Goal: Task Accomplishment & Management: Use online tool/utility

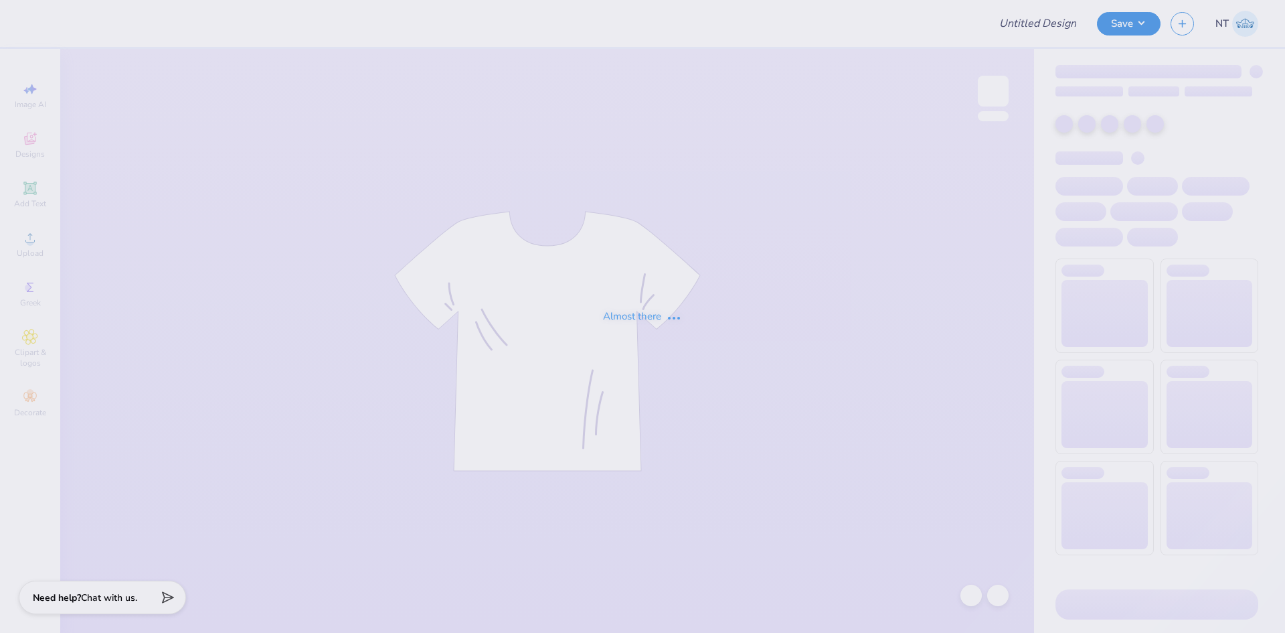
type input "homecoming"
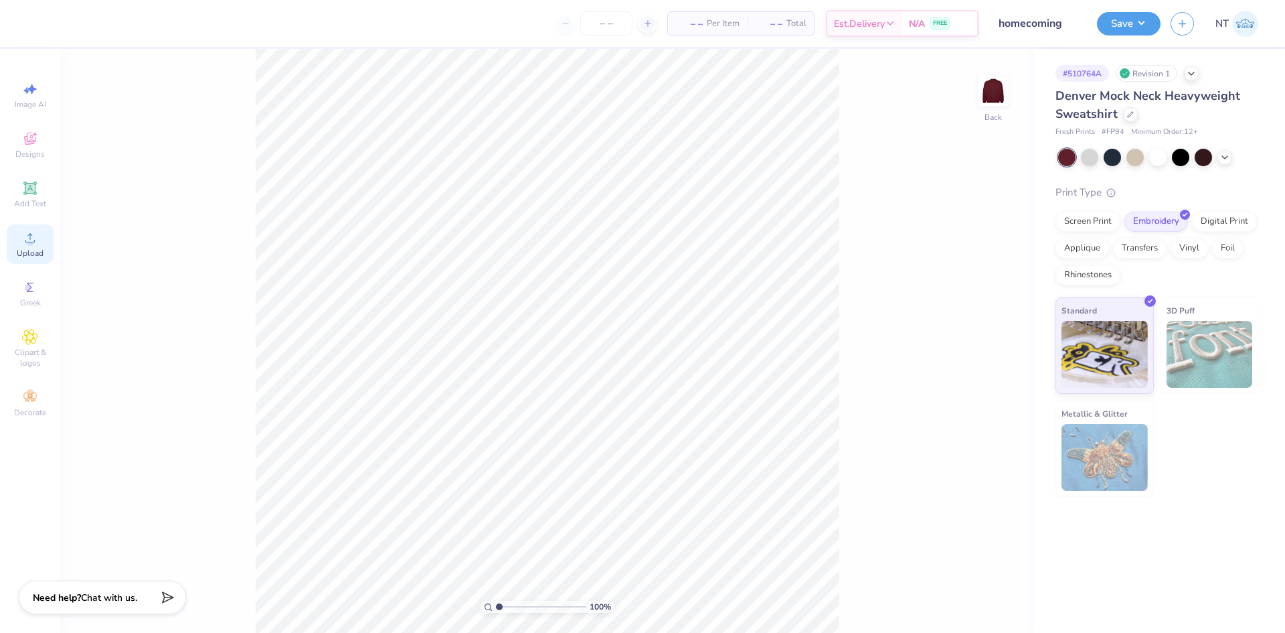
click at [33, 234] on icon at bounding box center [30, 238] width 16 height 16
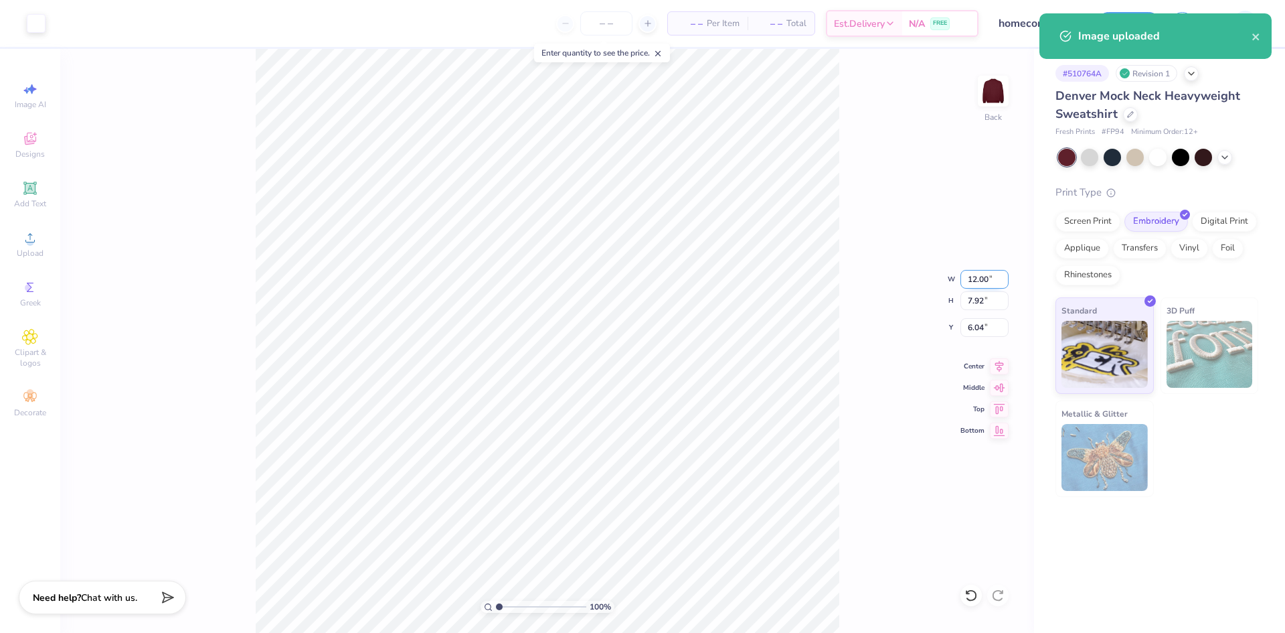
click at [977, 280] on input "12.00" at bounding box center [985, 279] width 48 height 19
type input "6.00"
type input "3.96"
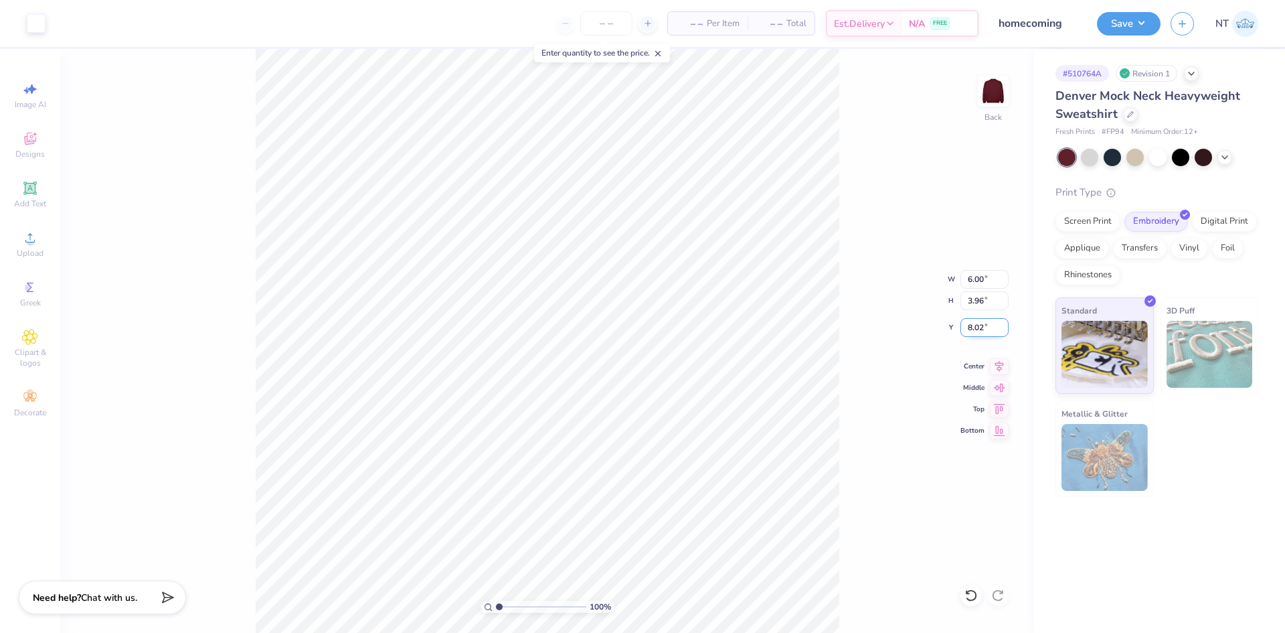
click at [969, 325] on input "8.02" at bounding box center [985, 327] width 48 height 19
click at [970, 325] on input "8.02" at bounding box center [985, 327] width 48 height 19
type input "3.00"
type input "1"
click at [40, 232] on div "Upload" at bounding box center [30, 243] width 47 height 39
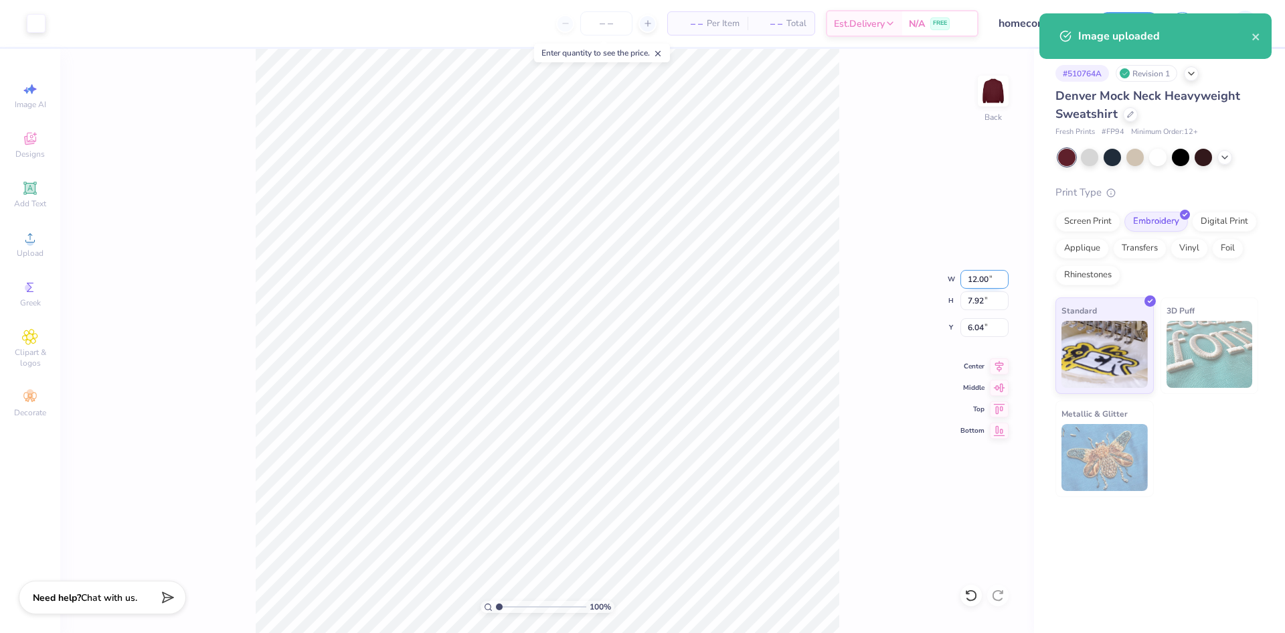
click at [967, 274] on input "12.00" at bounding box center [985, 279] width 48 height 19
type input "6.00"
type input "3.96"
click at [971, 335] on input "8.02" at bounding box center [985, 327] width 48 height 19
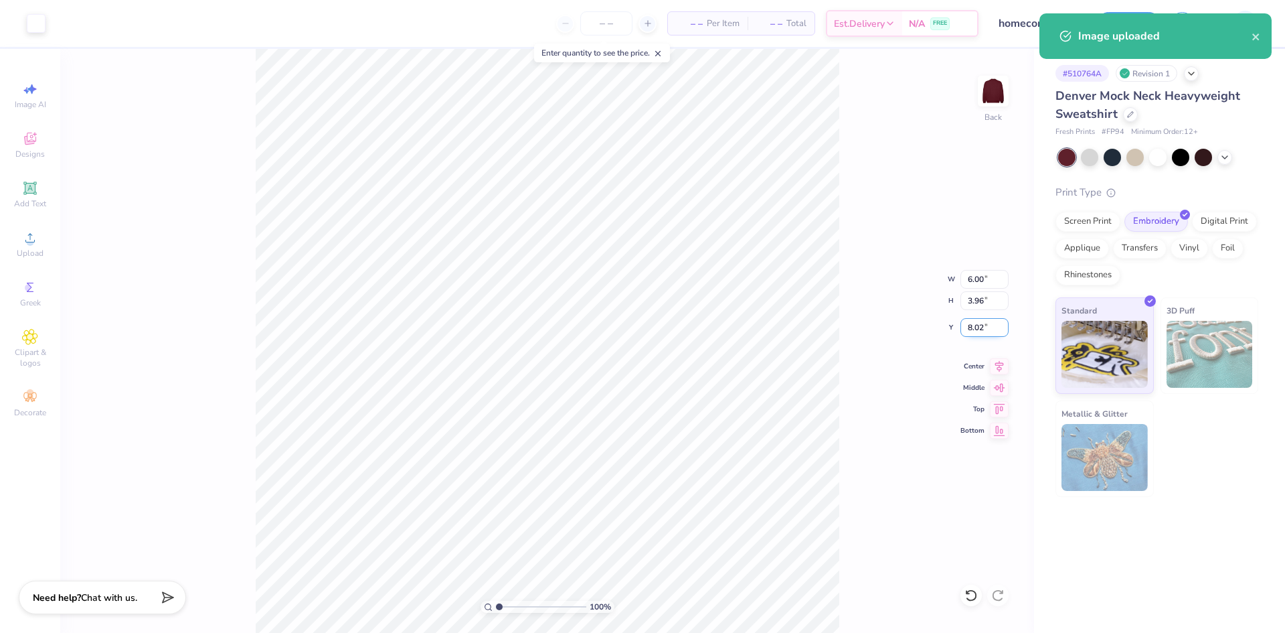
click at [971, 335] on input "8.02" at bounding box center [985, 327] width 48 height 19
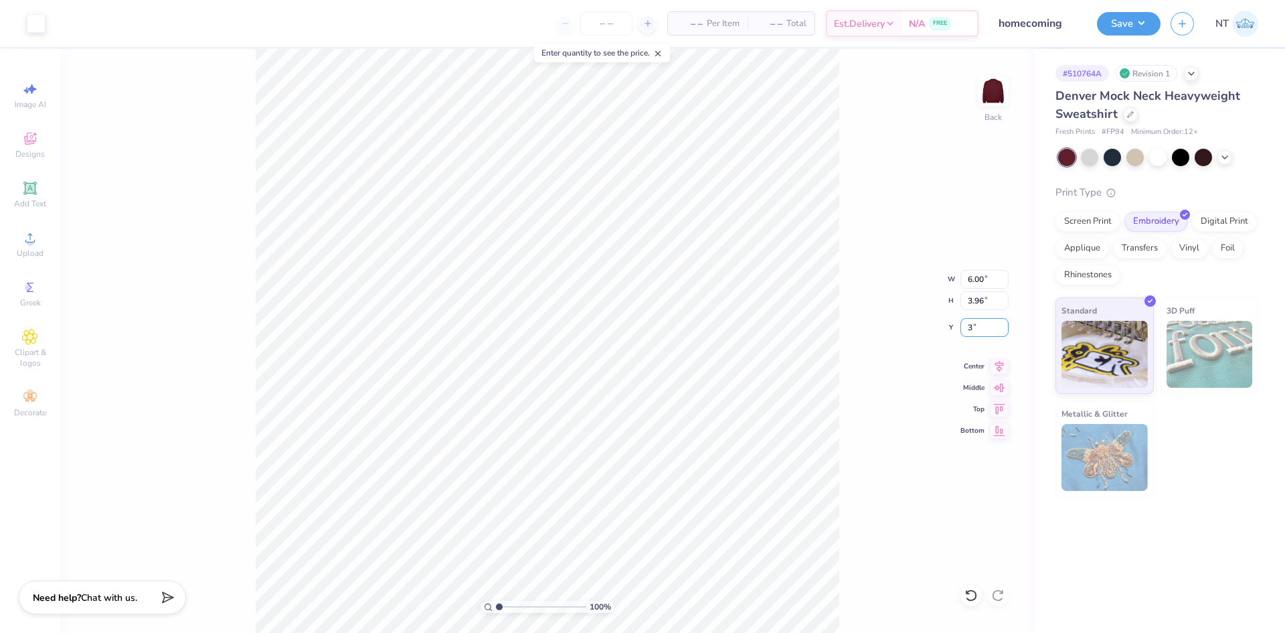
type input "3.00"
type input "1.39584517333908"
click at [979, 281] on input "6.00" at bounding box center [985, 279] width 48 height 19
type input "7"
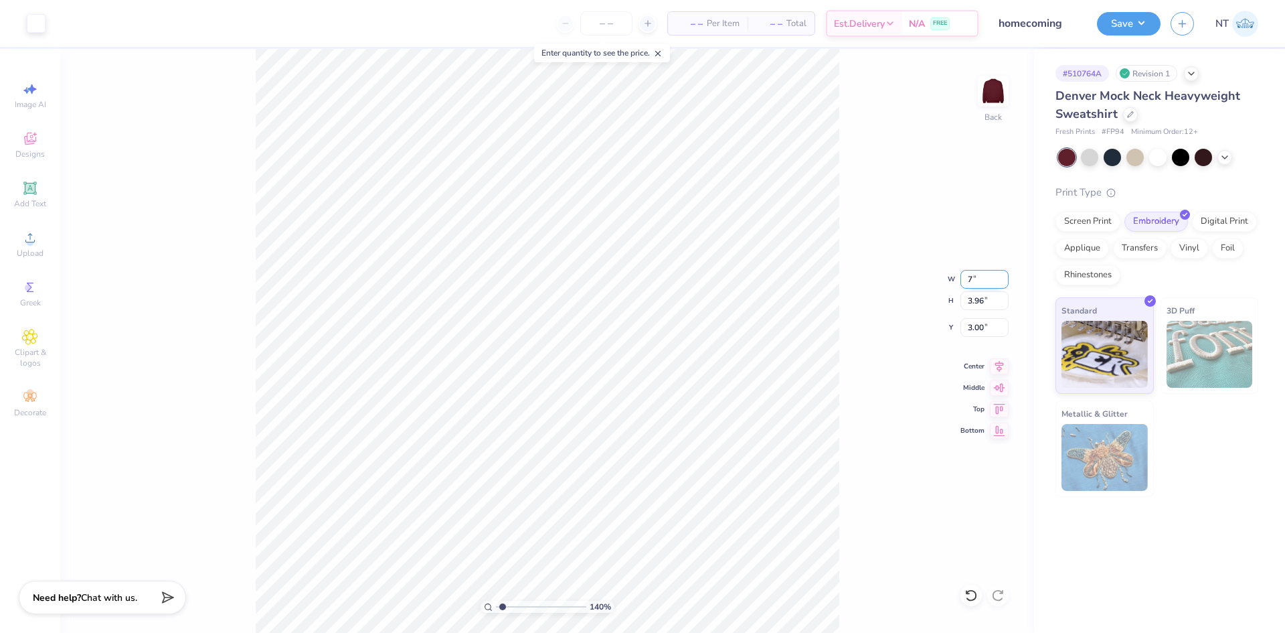
type input "1.39584517333908"
type input "7.00"
type input "4.62"
type input "2.67"
type input "1.39584517333908"
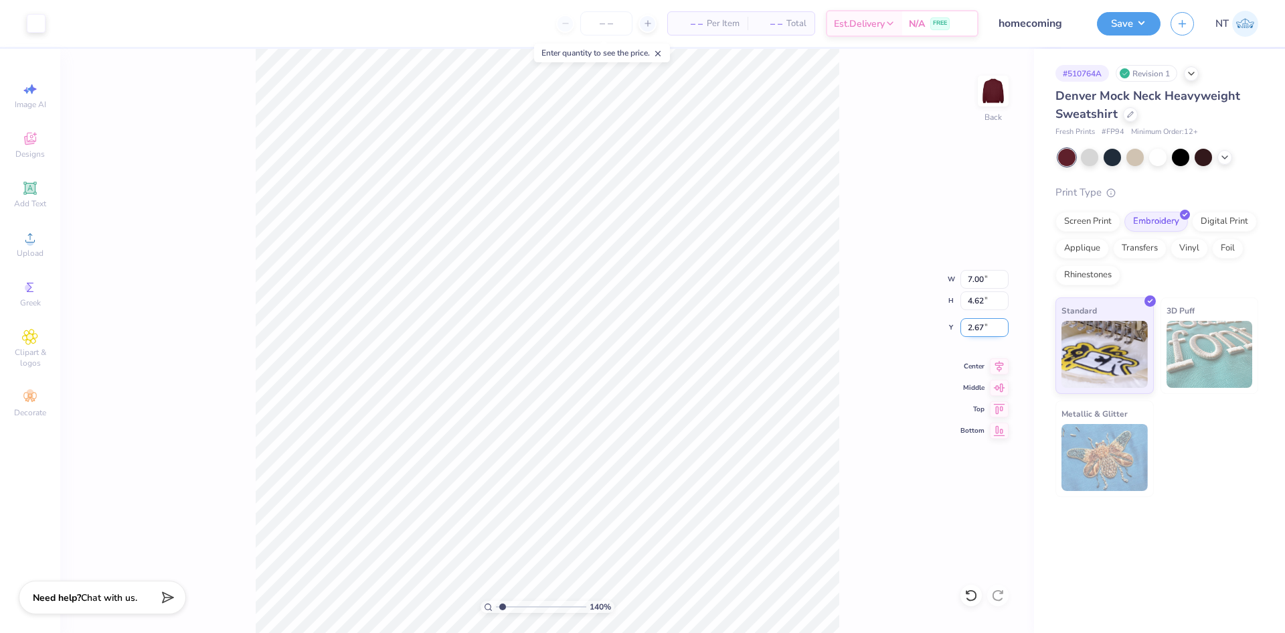
click at [969, 323] on input "2.67" at bounding box center [985, 327] width 48 height 19
type input "3"
type input "1.39584517333908"
type input "3.00"
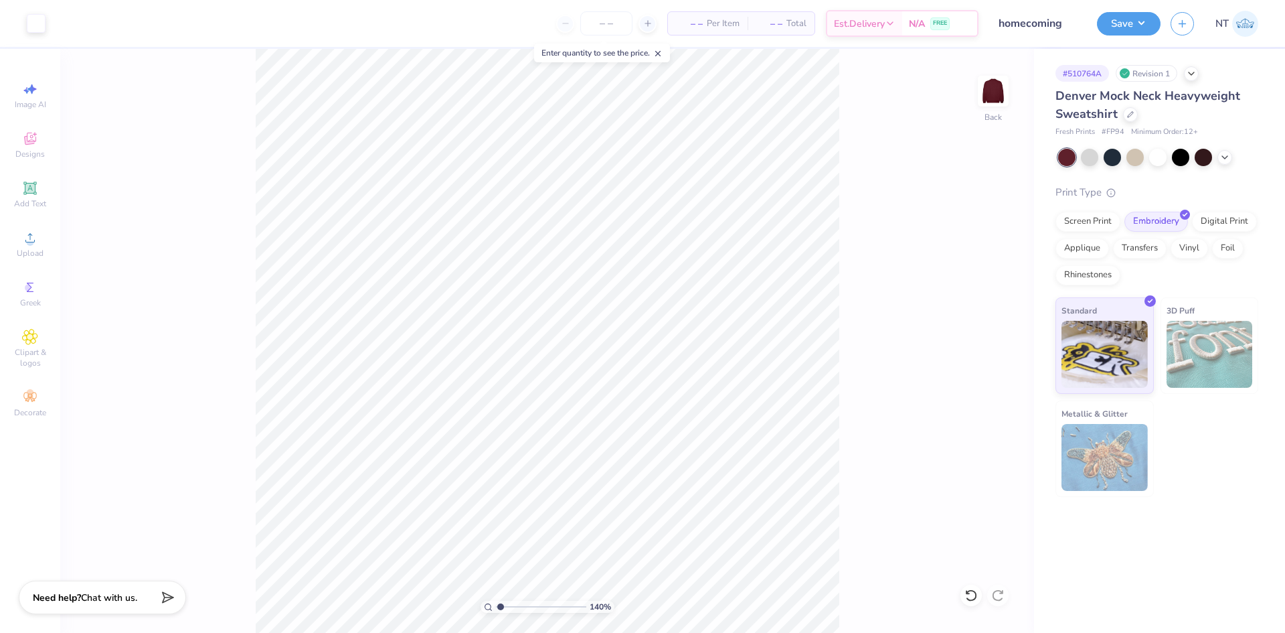
type input "1"
click at [975, 280] on input "7.00" at bounding box center [985, 279] width 48 height 19
type input "6.00"
type input "3.96"
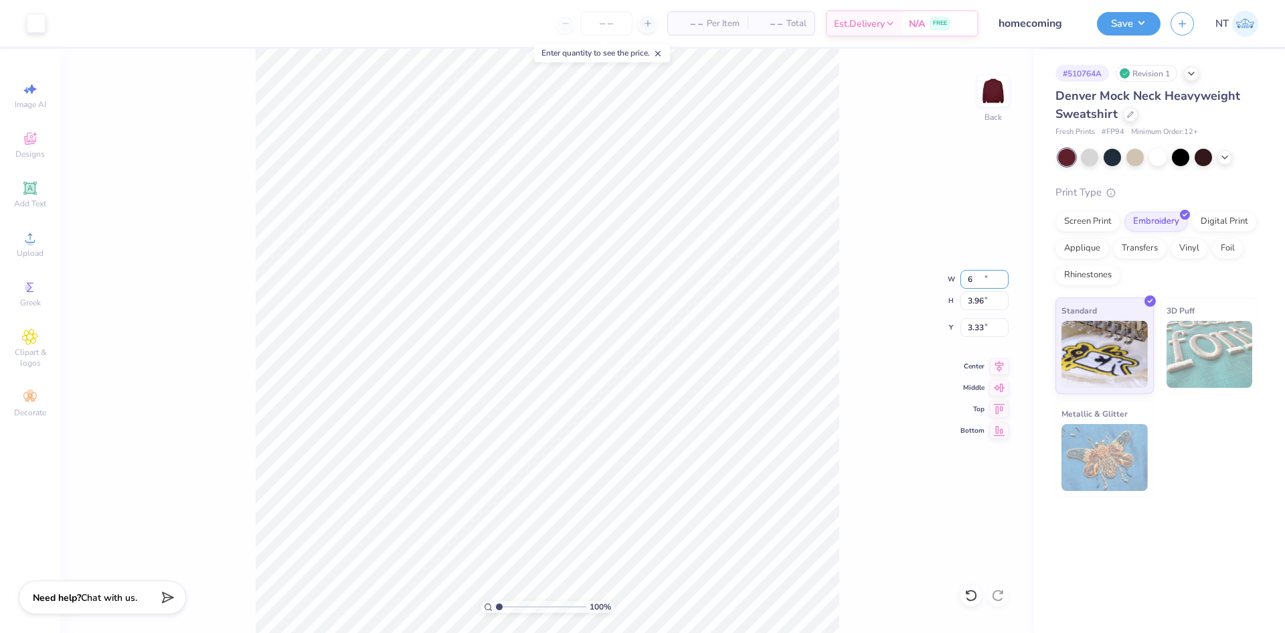
type input "3.33"
click at [982, 327] on input "3.33" at bounding box center [985, 327] width 48 height 19
type input "4"
type input "3.00"
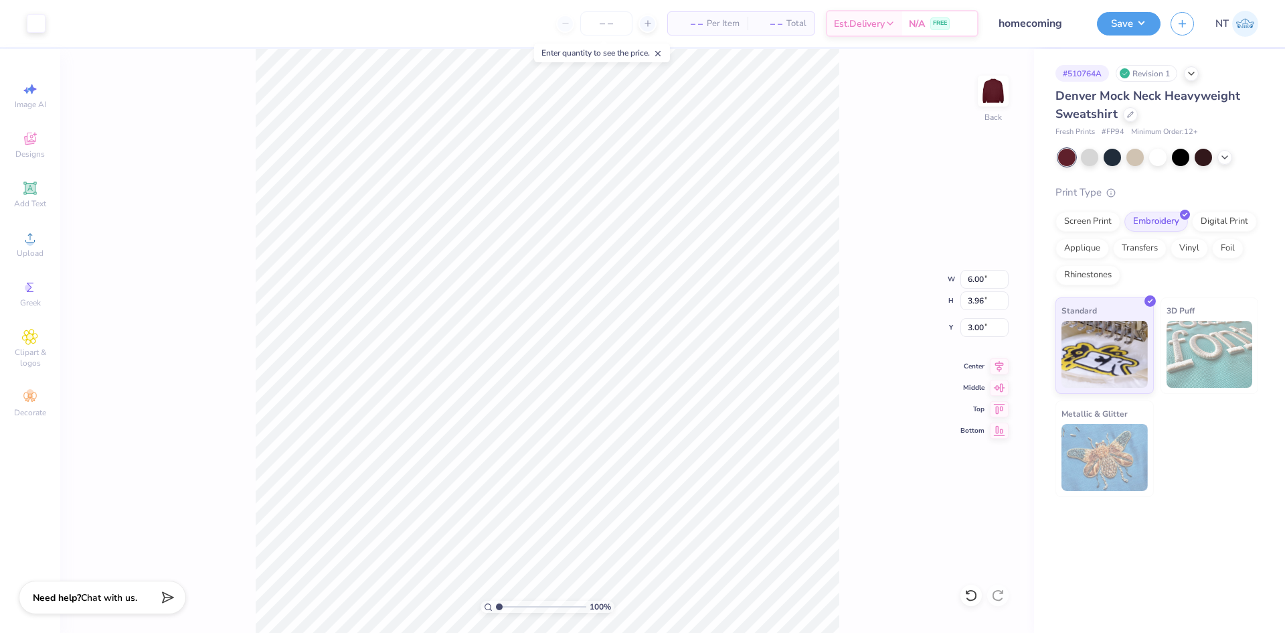
click at [1167, 34] on div "Save NT" at bounding box center [1191, 23] width 188 height 47
click at [1142, 20] on button "Save" at bounding box center [1129, 21] width 64 height 23
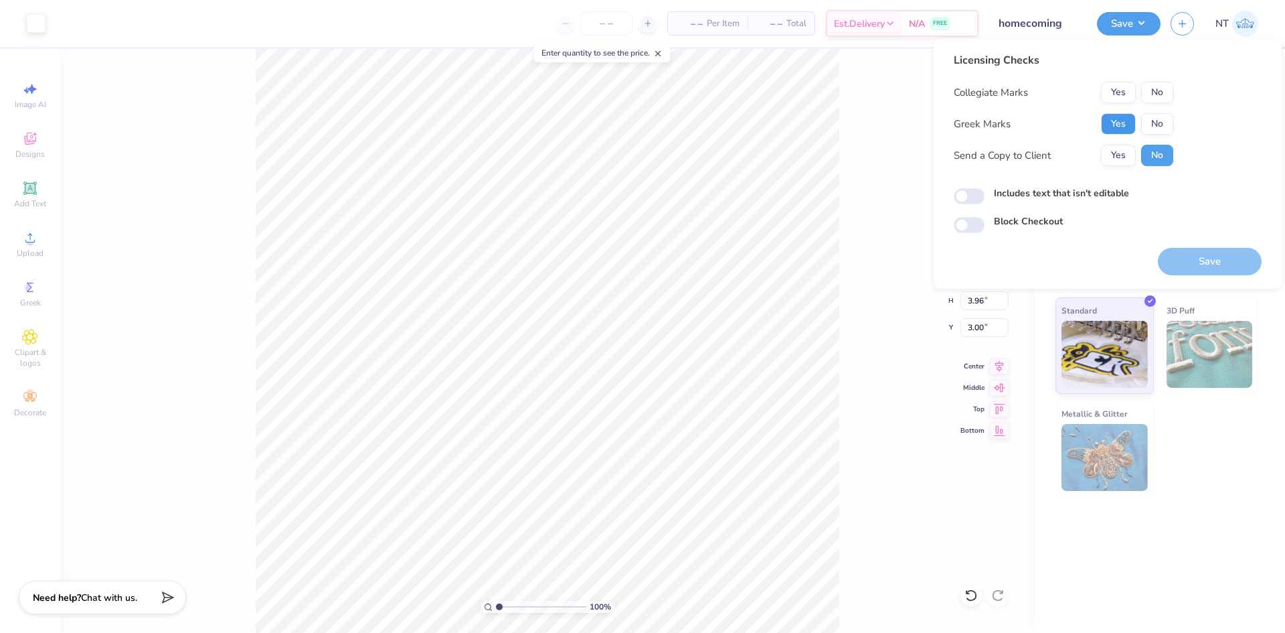
click at [1130, 121] on button "Yes" at bounding box center [1118, 123] width 35 height 21
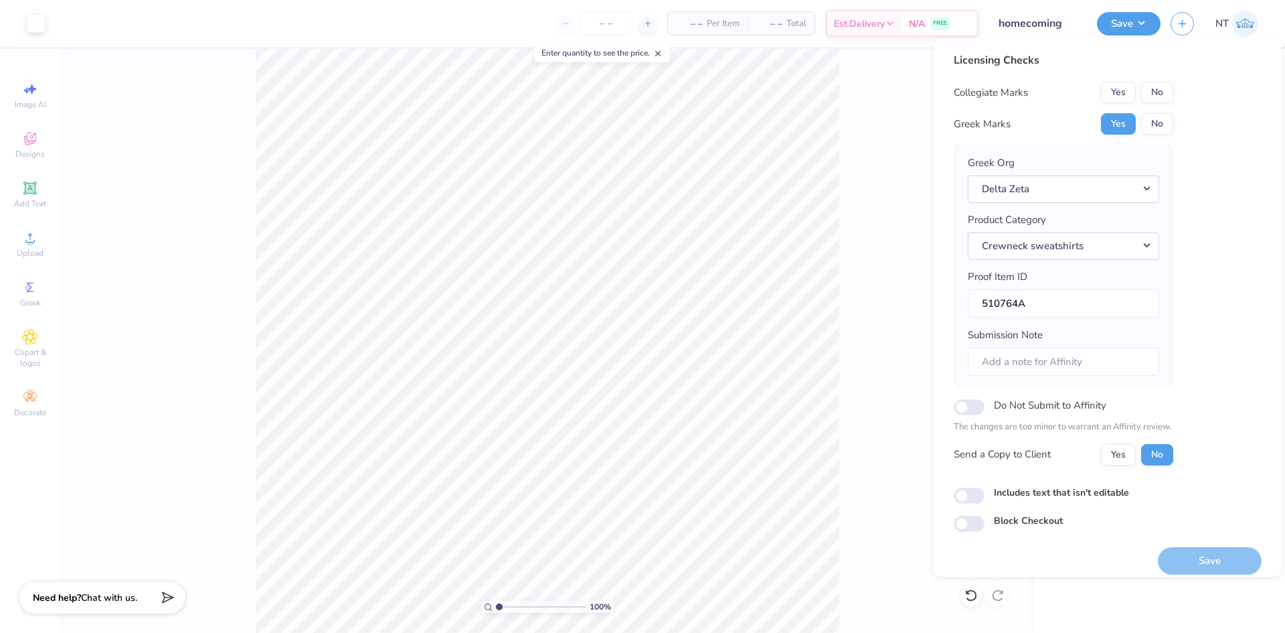
click at [1162, 92] on button "No" at bounding box center [1157, 92] width 32 height 21
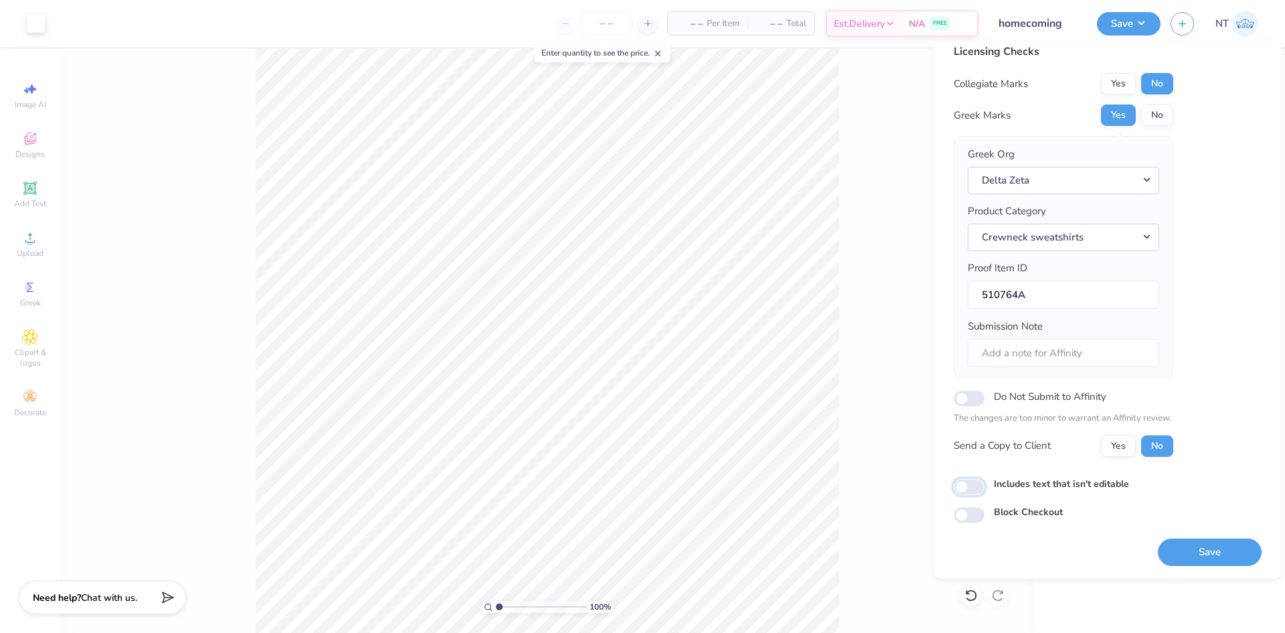
click at [972, 493] on input "Includes text that isn't editable" at bounding box center [969, 487] width 31 height 16
checkbox input "true"
click at [1222, 560] on button "Save" at bounding box center [1210, 551] width 104 height 27
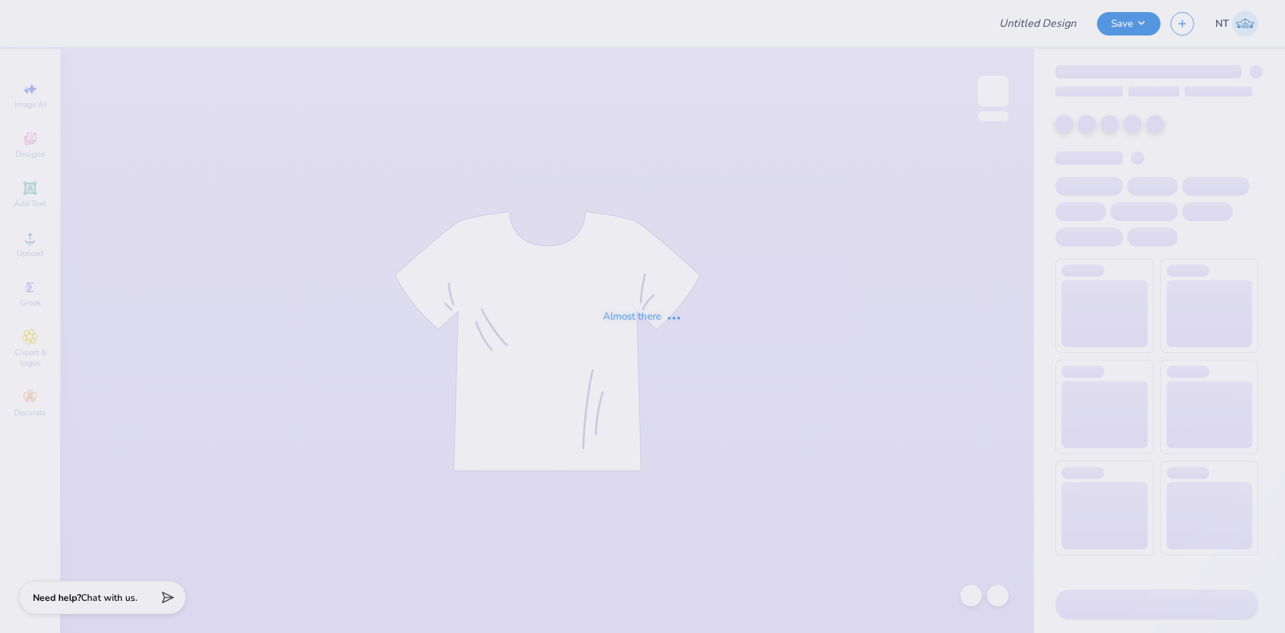
type input "AXO House"
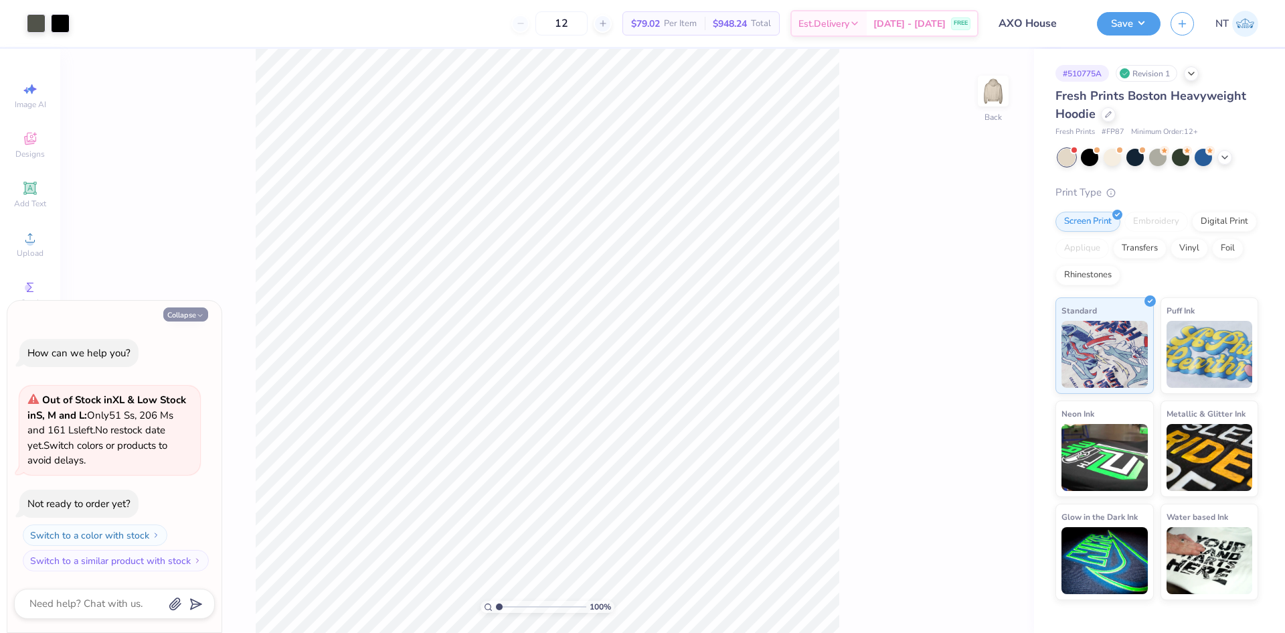
click at [194, 317] on button "Collapse" at bounding box center [185, 314] width 45 height 14
type textarea "x"
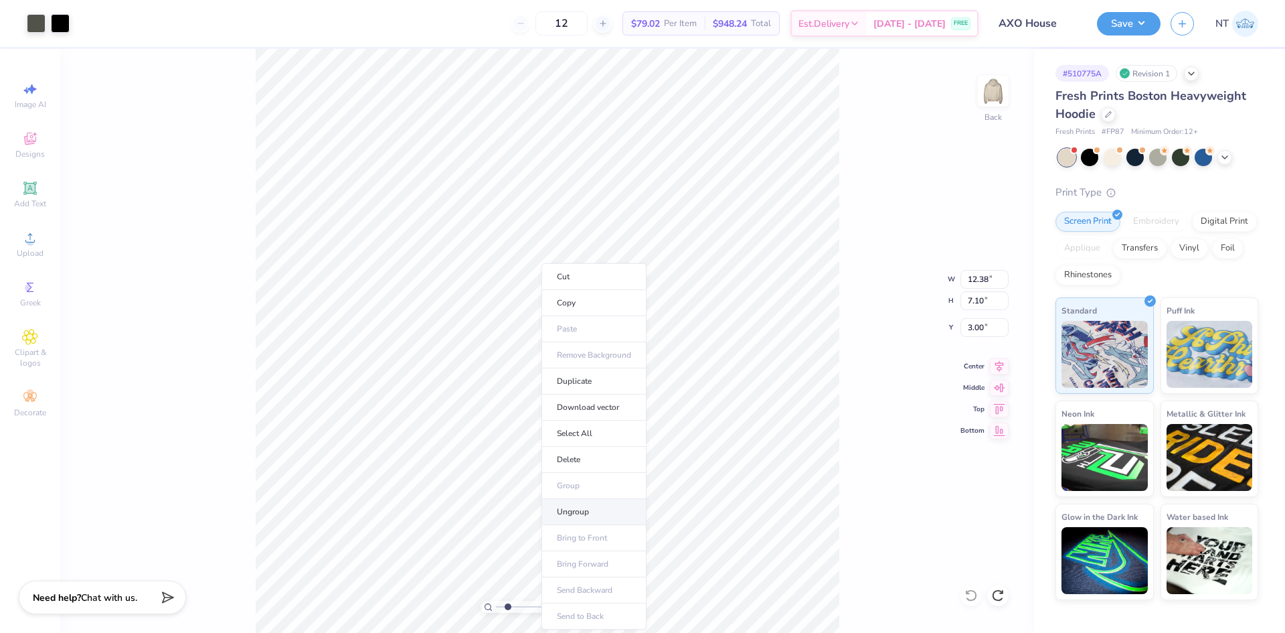
click at [587, 509] on li "Ungroup" at bounding box center [594, 512] width 105 height 26
click at [964, 595] on div at bounding box center [971, 594] width 21 height 21
type input "1.94838374793402"
type input "9.64"
click at [581, 481] on li "Group" at bounding box center [583, 486] width 105 height 26
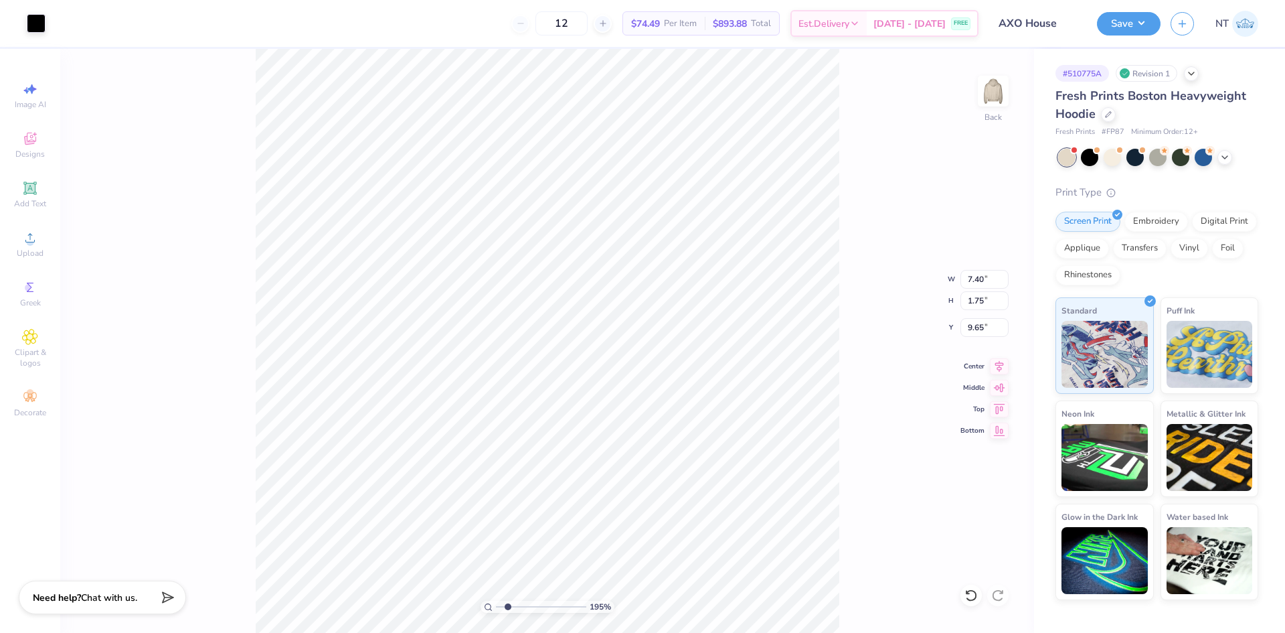
type input "1.94838374793402"
type input "8.77"
type input "1.94838374793402"
type input "9.65"
click at [498, 511] on li "Ungroup" at bounding box center [507, 512] width 105 height 26
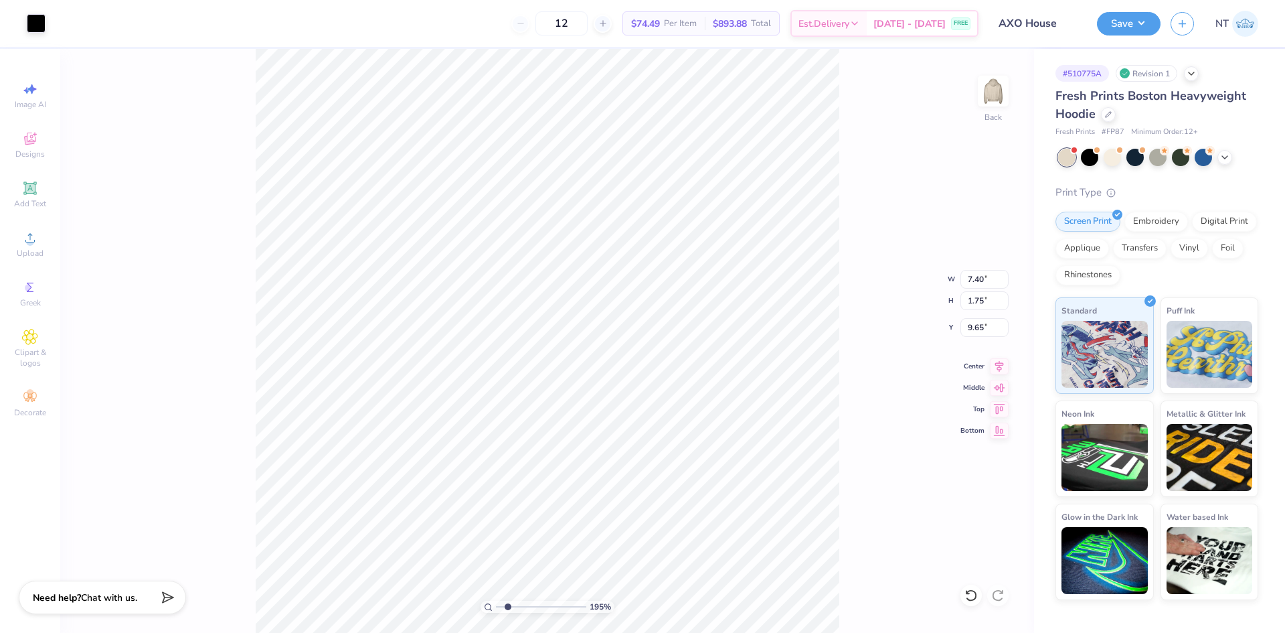
type input "1.94838374793402"
type input "8.43"
click at [574, 403] on li "Download vector" at bounding box center [568, 407] width 105 height 26
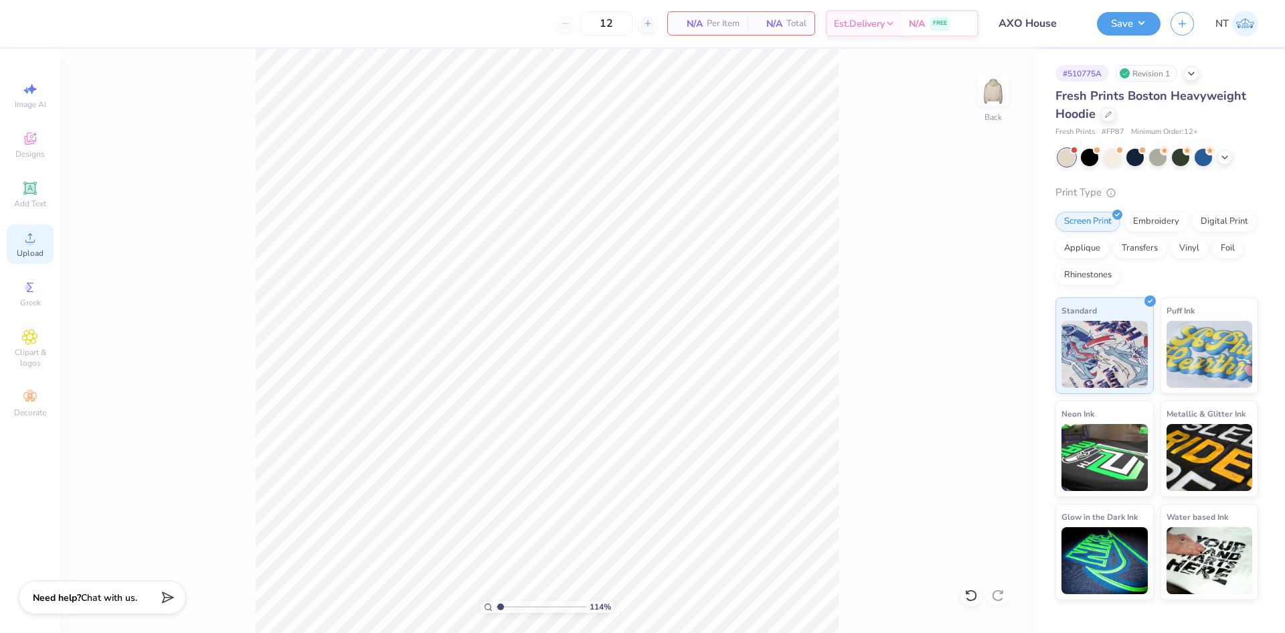
click at [38, 242] on div "Upload" at bounding box center [30, 243] width 47 height 39
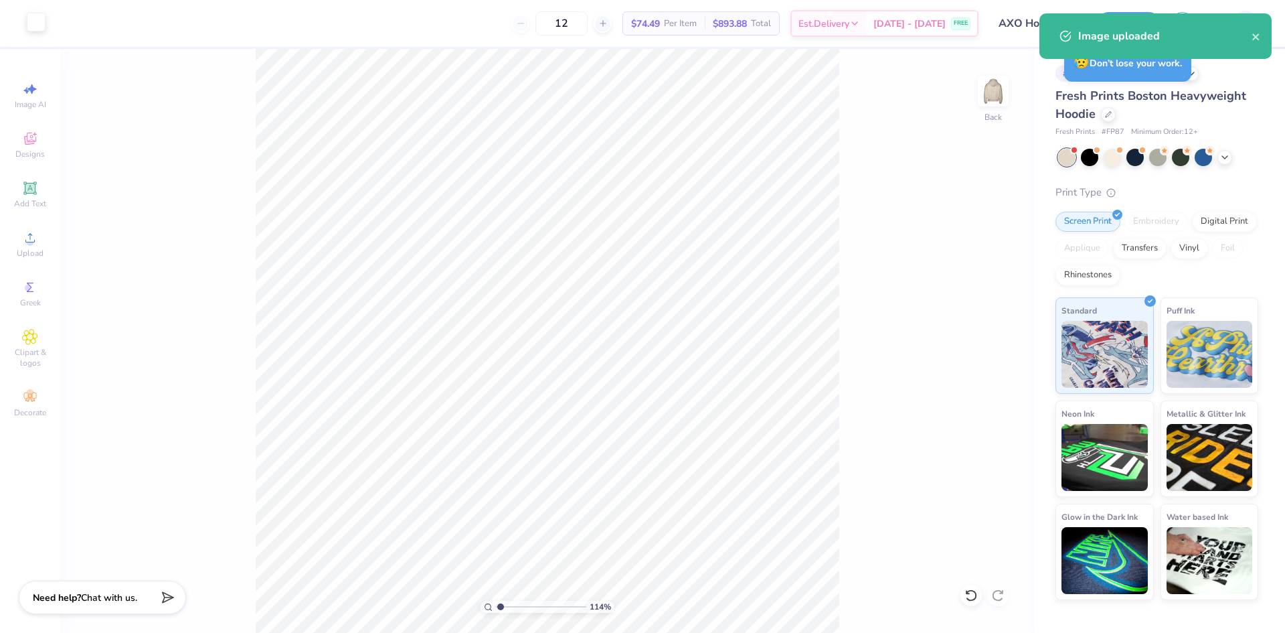
click at [36, 25] on div at bounding box center [36, 22] width 19 height 19
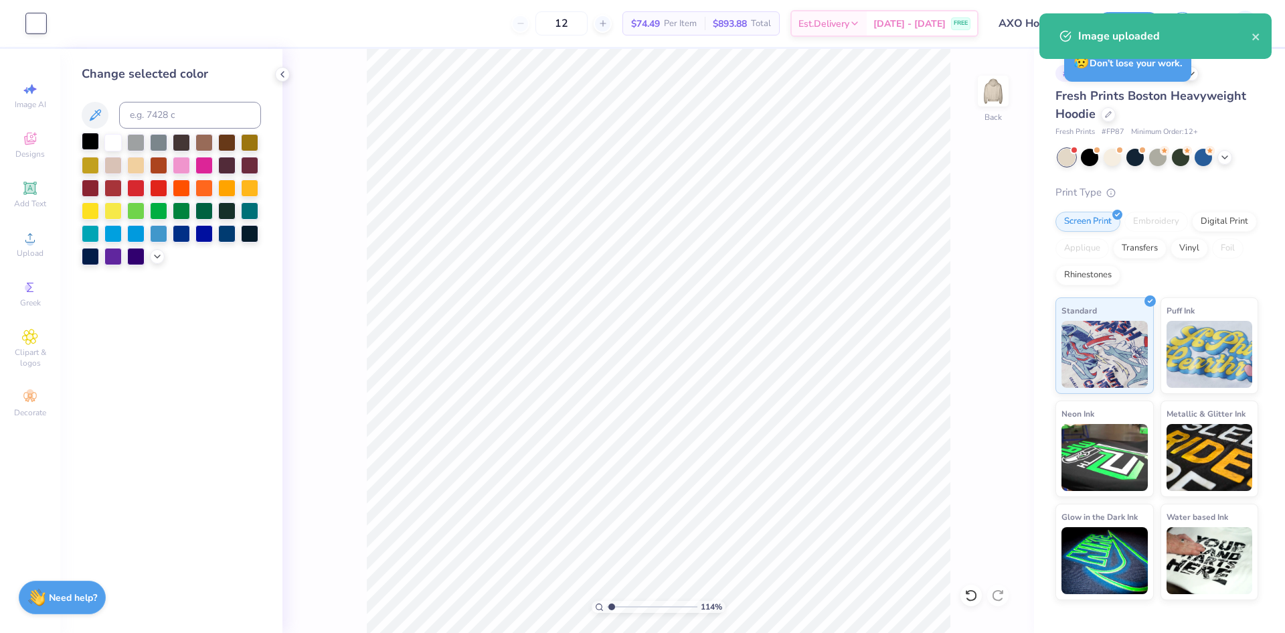
click at [89, 145] on div at bounding box center [90, 141] width 17 height 17
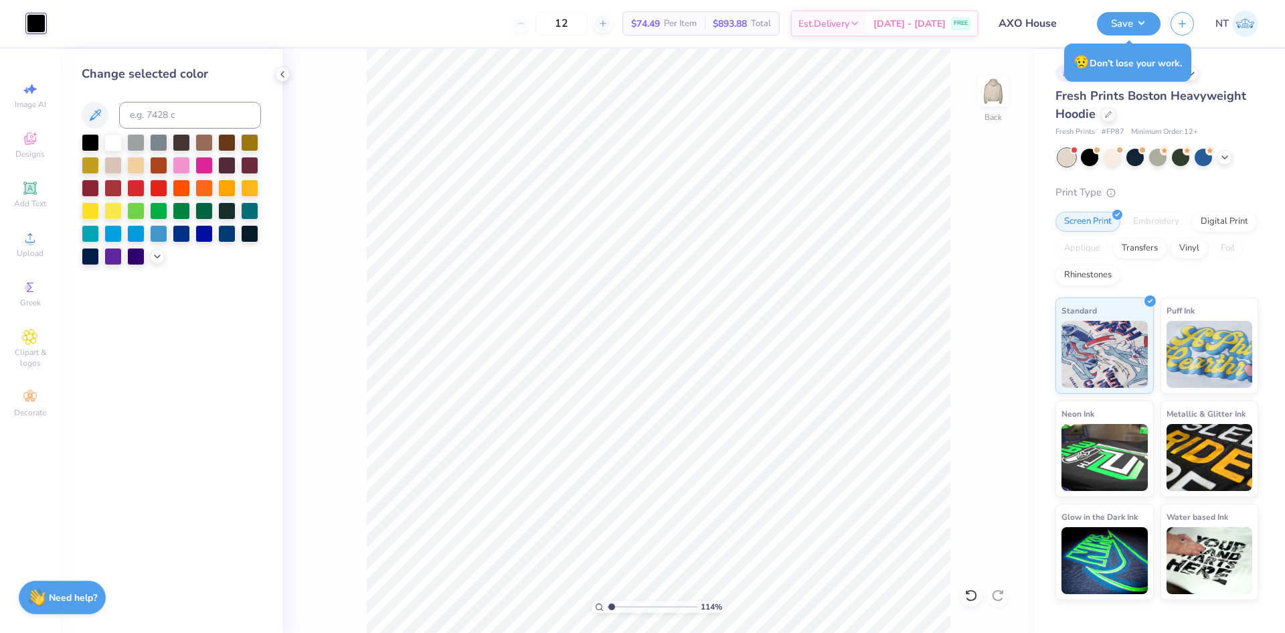
type input "1.1443473820924"
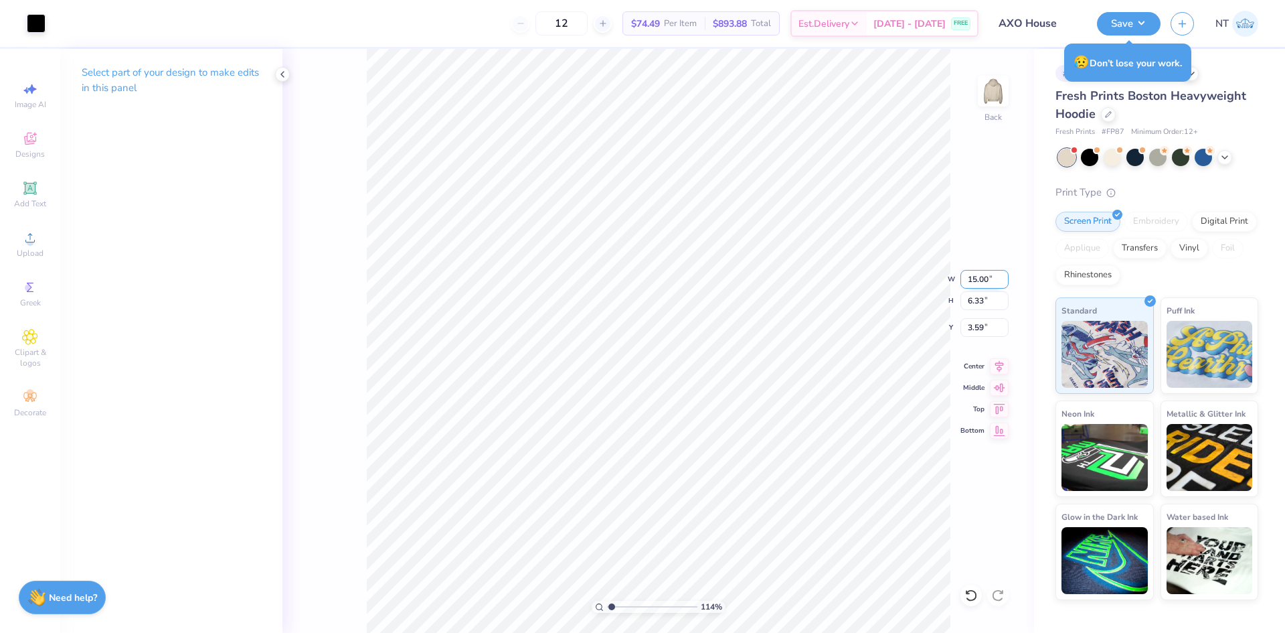
click at [982, 280] on input "15.00" at bounding box center [985, 279] width 48 height 19
type input "12"
type input "1.1443473820924"
type input "12.00"
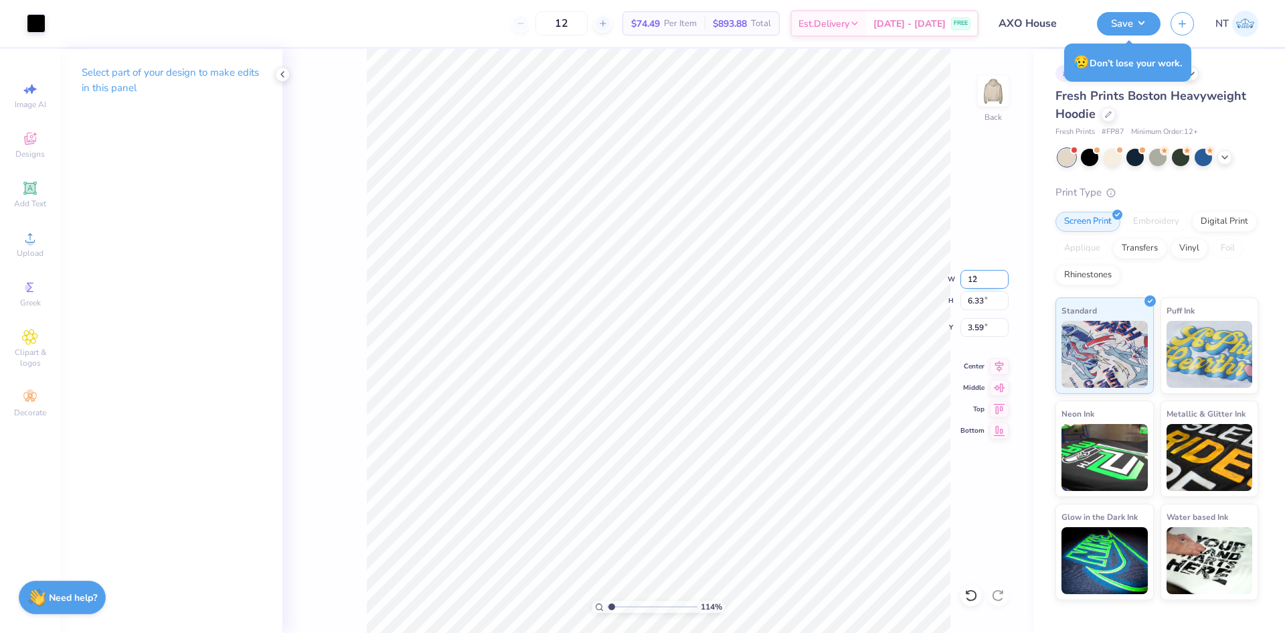
type input "5.06"
type input "4.22"
click at [971, 337] on div "114 % Back W 12.00 12.00 " H 5.06 5.06 " Y 4.22 4.22 " Center Middle Top Bottom" at bounding box center [659, 341] width 752 height 584
click at [971, 337] on div "114 % Back W 12.00 H 5.06 Y 4.22 Center Middle Top Bottom" at bounding box center [659, 341] width 752 height 584
type input "1.1443473820924"
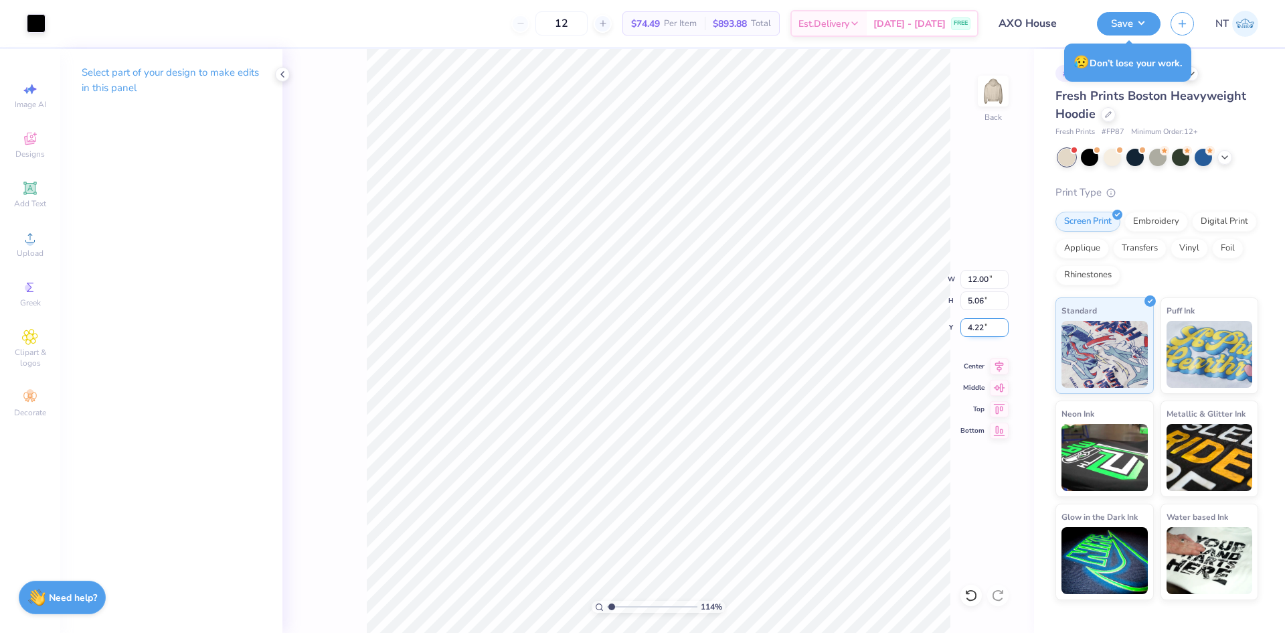
click at [975, 325] on input "4.22" at bounding box center [985, 327] width 48 height 19
type input "3"
type input "1.1443473820924"
type input "3.00"
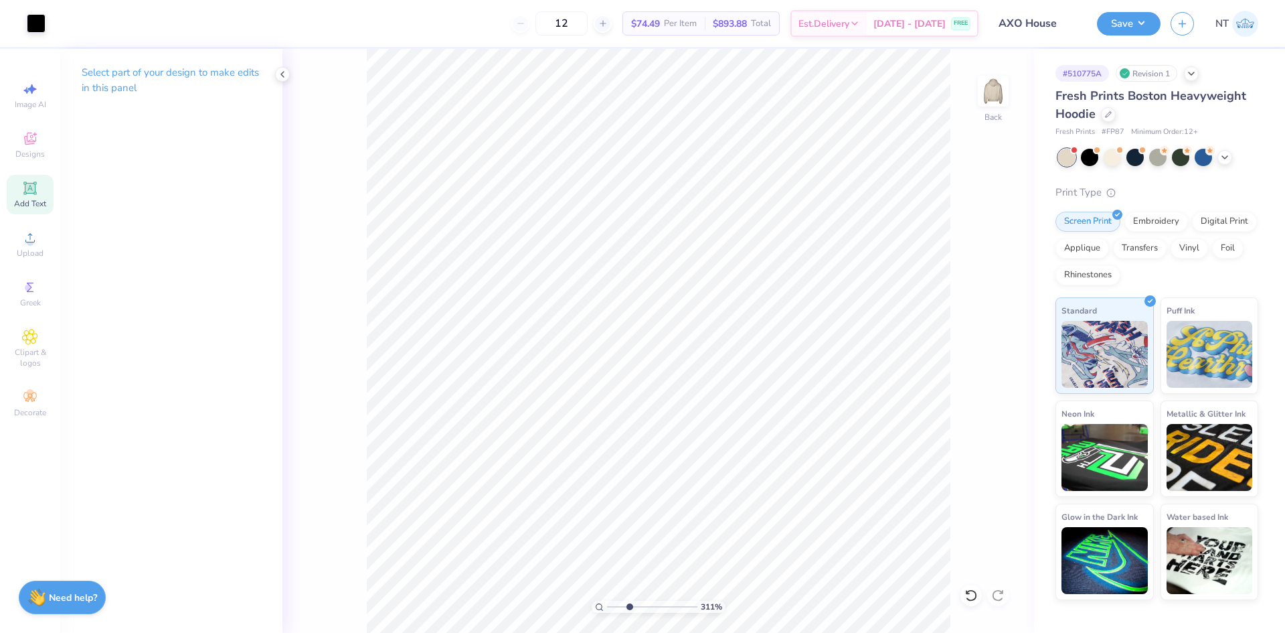
click at [27, 196] on div "Add Text" at bounding box center [30, 194] width 47 height 39
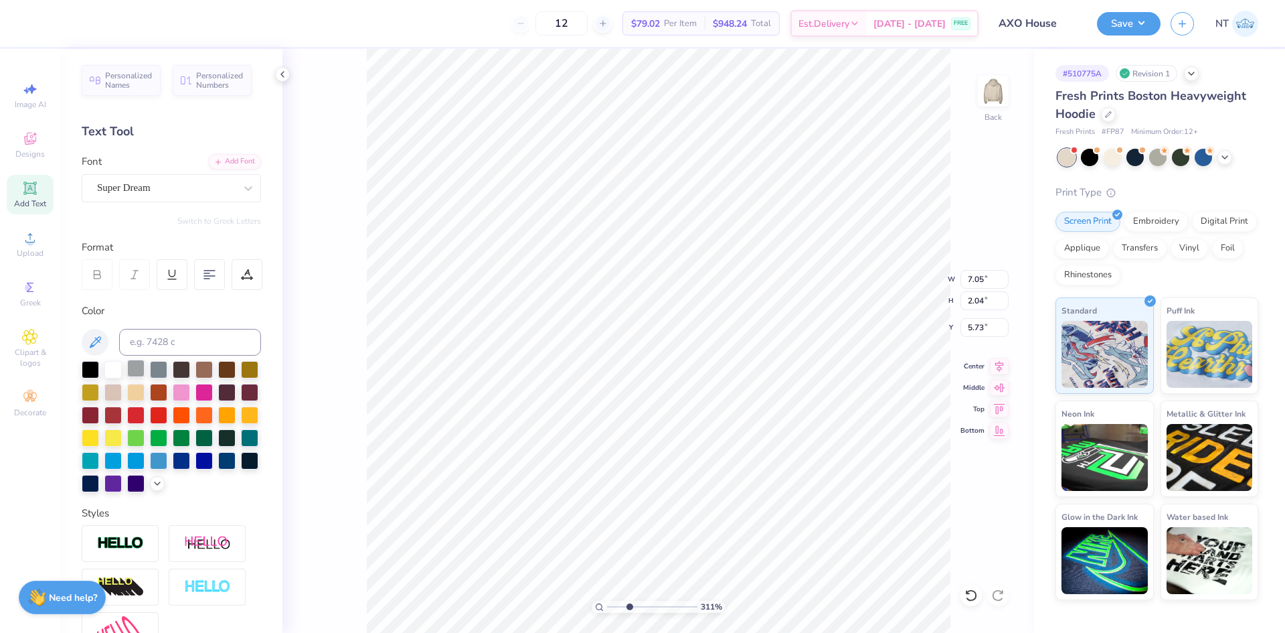
type input "3.11221526056475"
type input "8.51"
click at [88, 372] on div at bounding box center [90, 367] width 17 height 17
click at [157, 183] on div "Super Dream" at bounding box center [166, 187] width 141 height 21
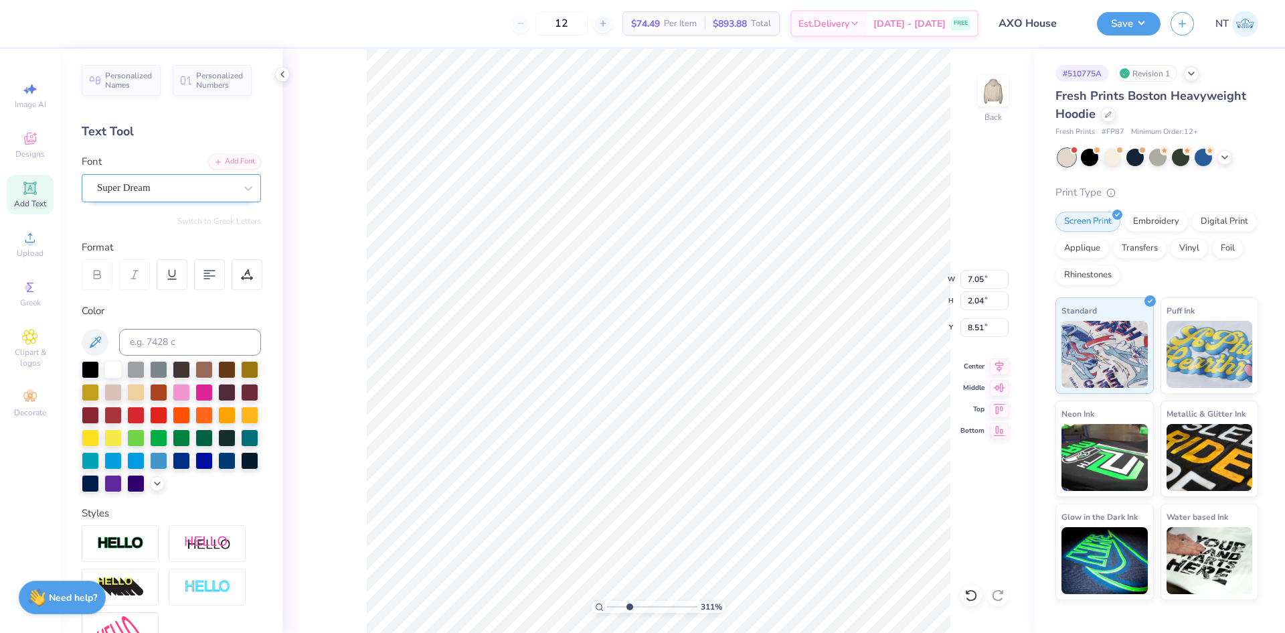
type input "3.11221526056475"
type input "asim"
type input "3.11221526056475"
type textarea "B"
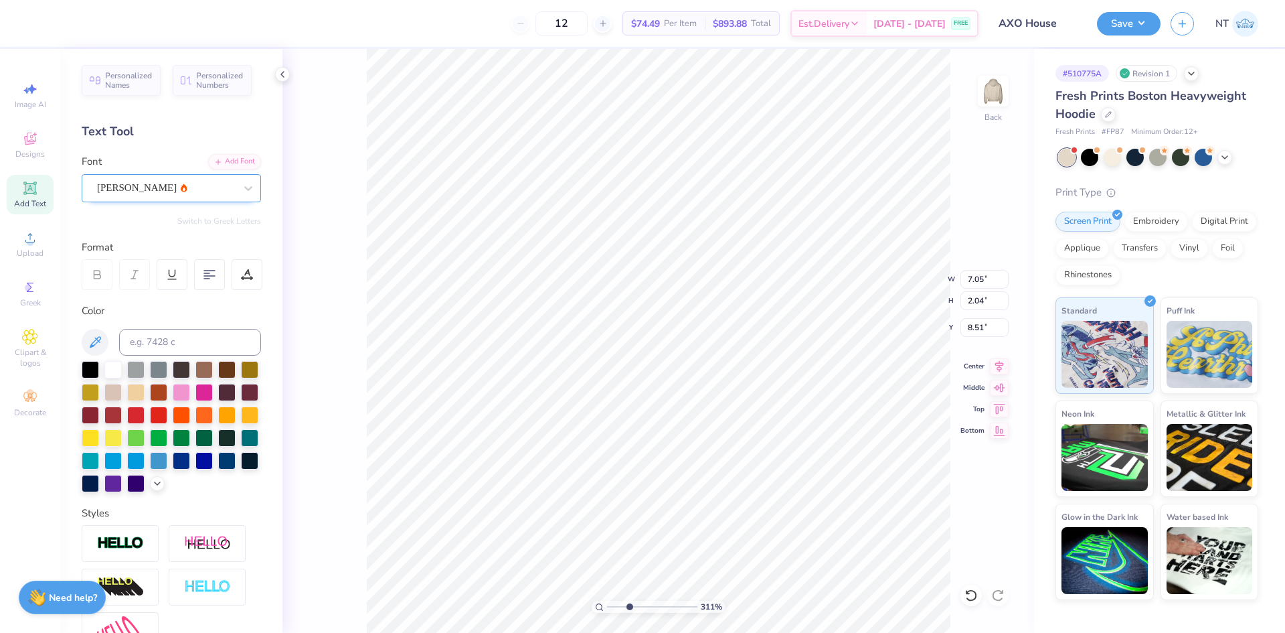
type input "3.11221526056475"
type textarea "BO"
type input "3.11221526056475"
type textarea "BOI"
type input "3.11221526056475"
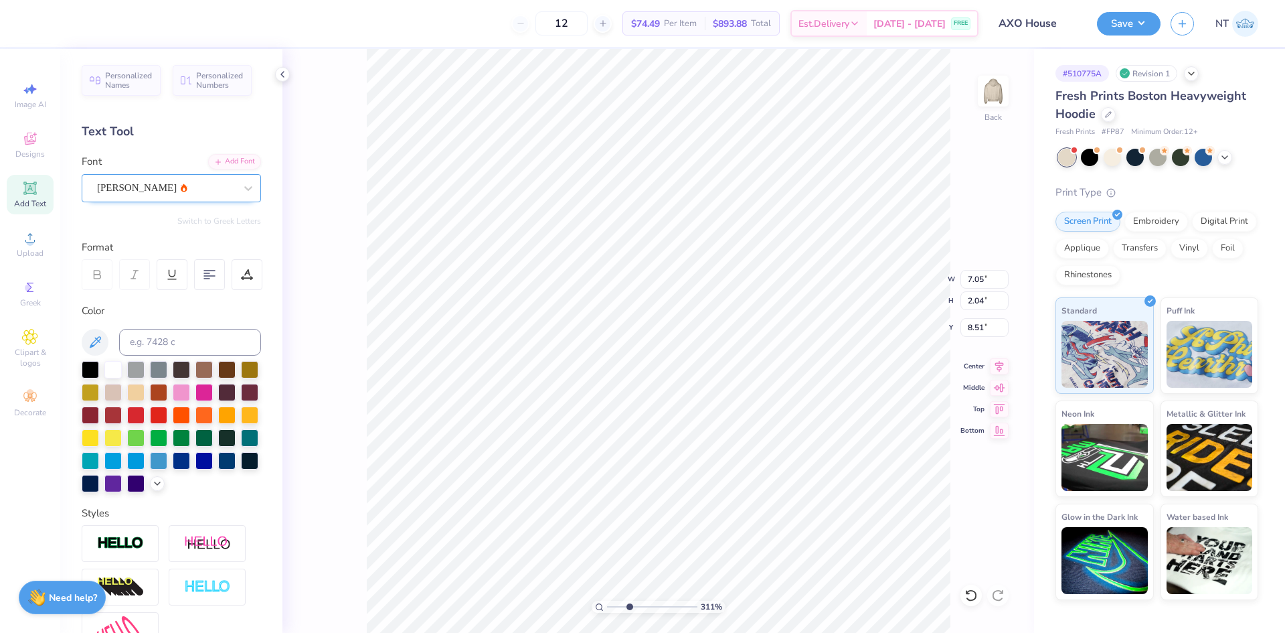
type textarea "BOIS"
type input "3.11221526056475"
type textarea "BOISE"
type input "3.11221526056475"
type textarea "BOISE,"
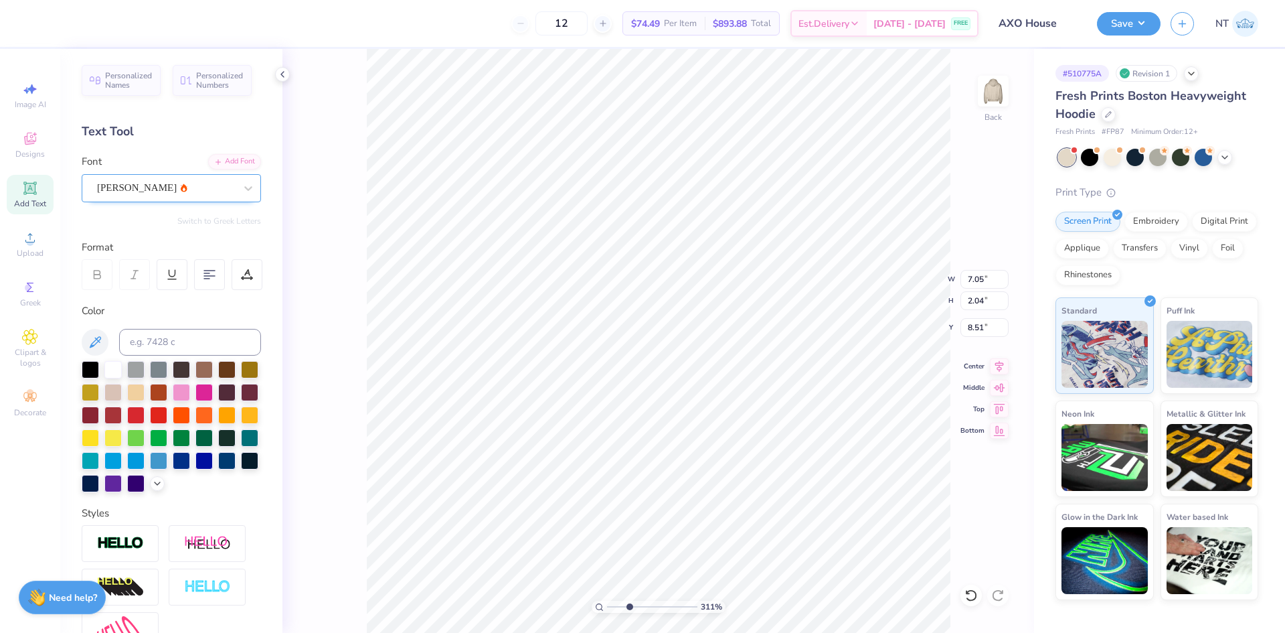
type input "3.11221526056475"
type textarea "BOISE,"
type input "3.11221526056475"
type textarea "BOISE, I"
type input "3.11221526056475"
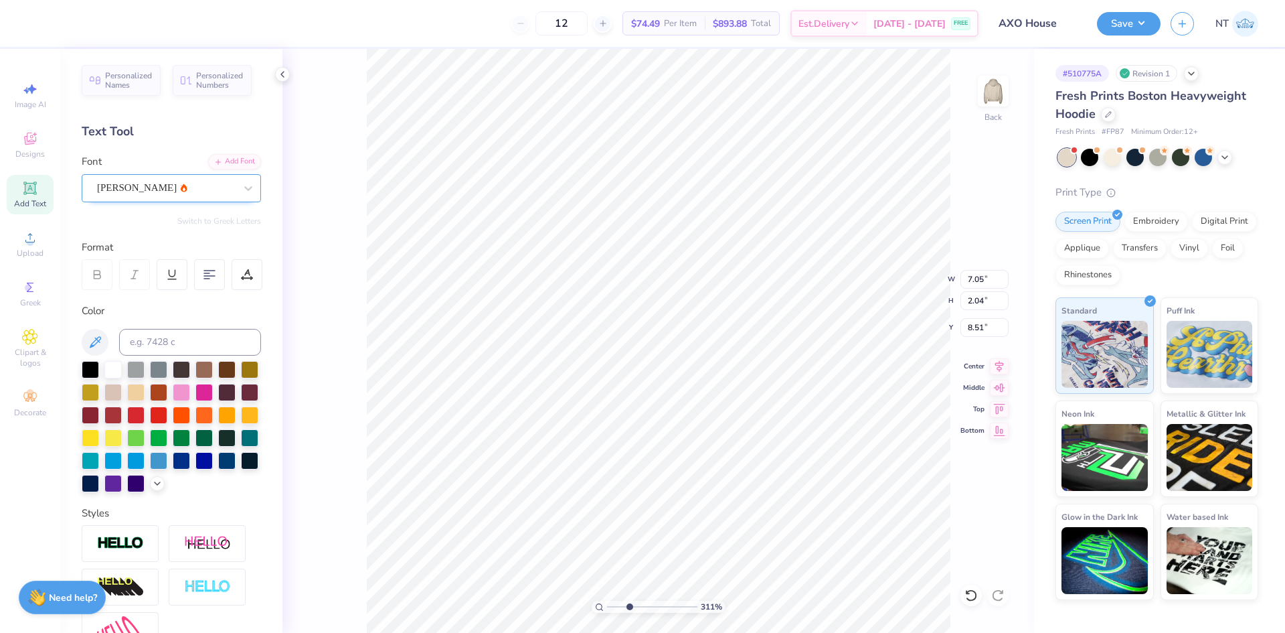
type textarea "BOISE, ID"
type input "3.11221526056475"
type textarea "BOISE, ID"
click at [222, 167] on div "Add Font" at bounding box center [234, 160] width 53 height 15
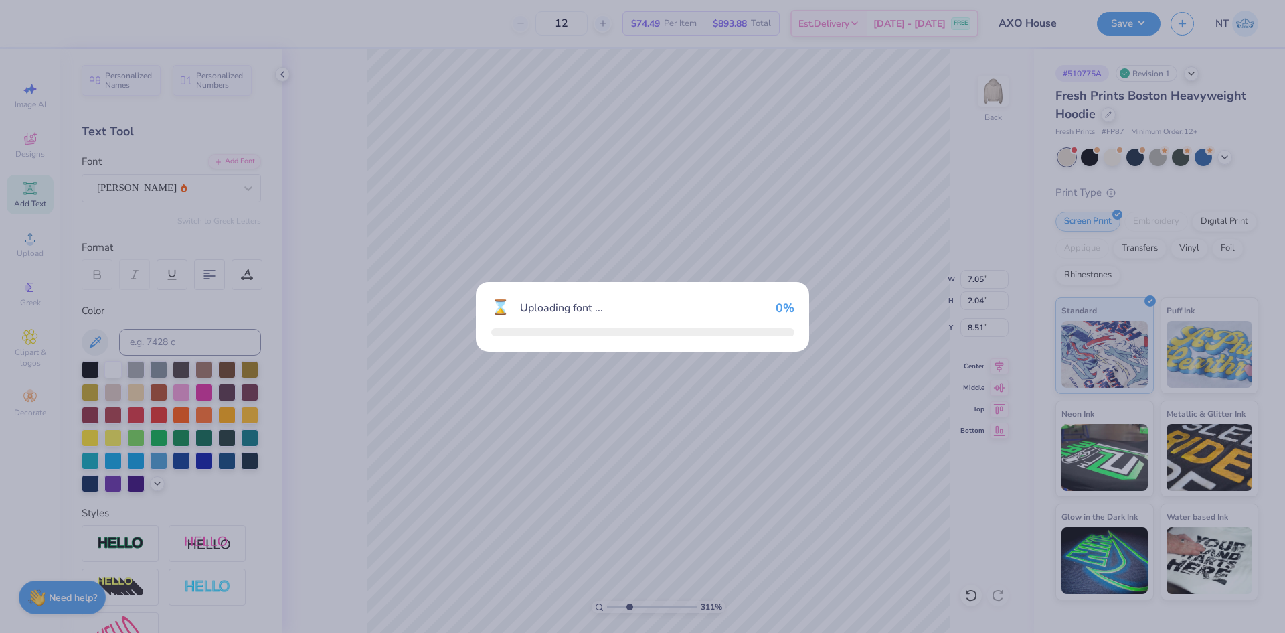
type input "3.11221526056475"
type input "12.01"
type input "2.62"
type input "8.22"
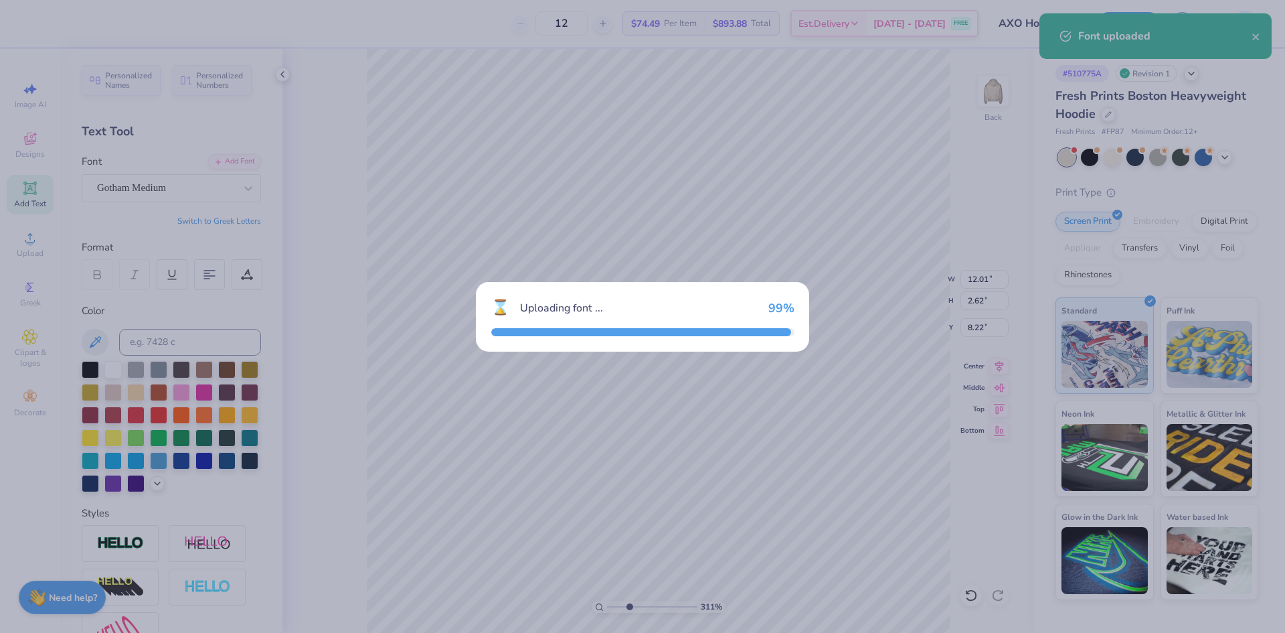
type input "3.11221526056475"
type input "13.75"
type input "2.50"
type input "8.28"
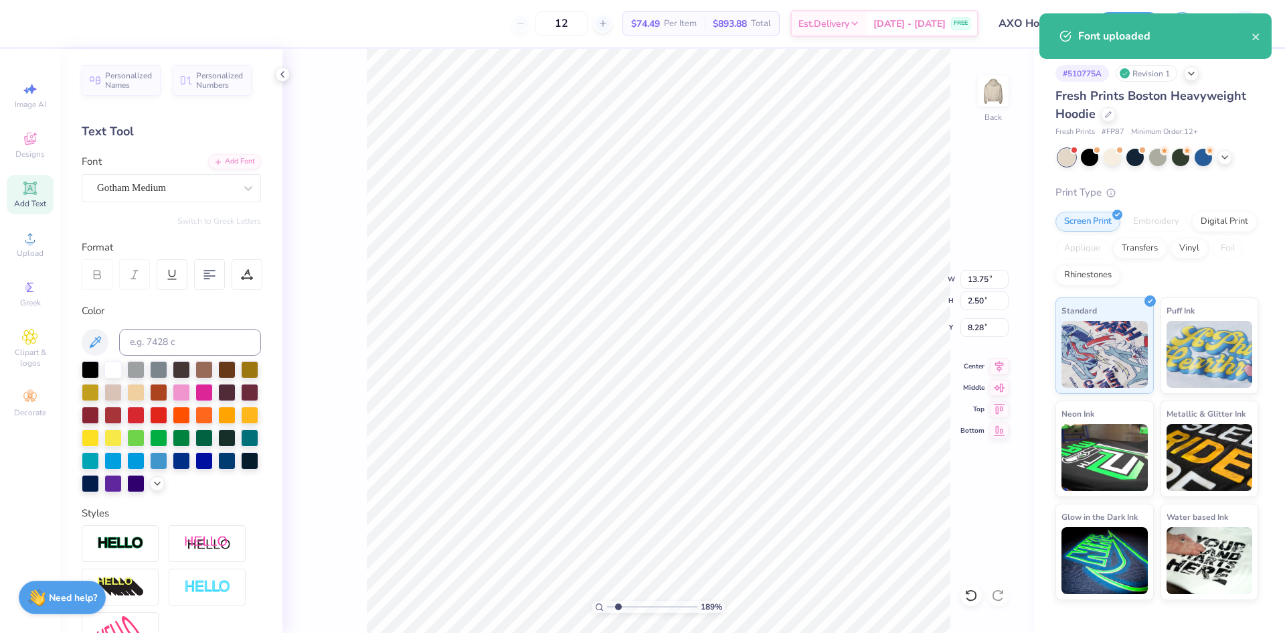
type input "1.88718186350317"
type input "4.69"
type input "0.85"
type input "9.93"
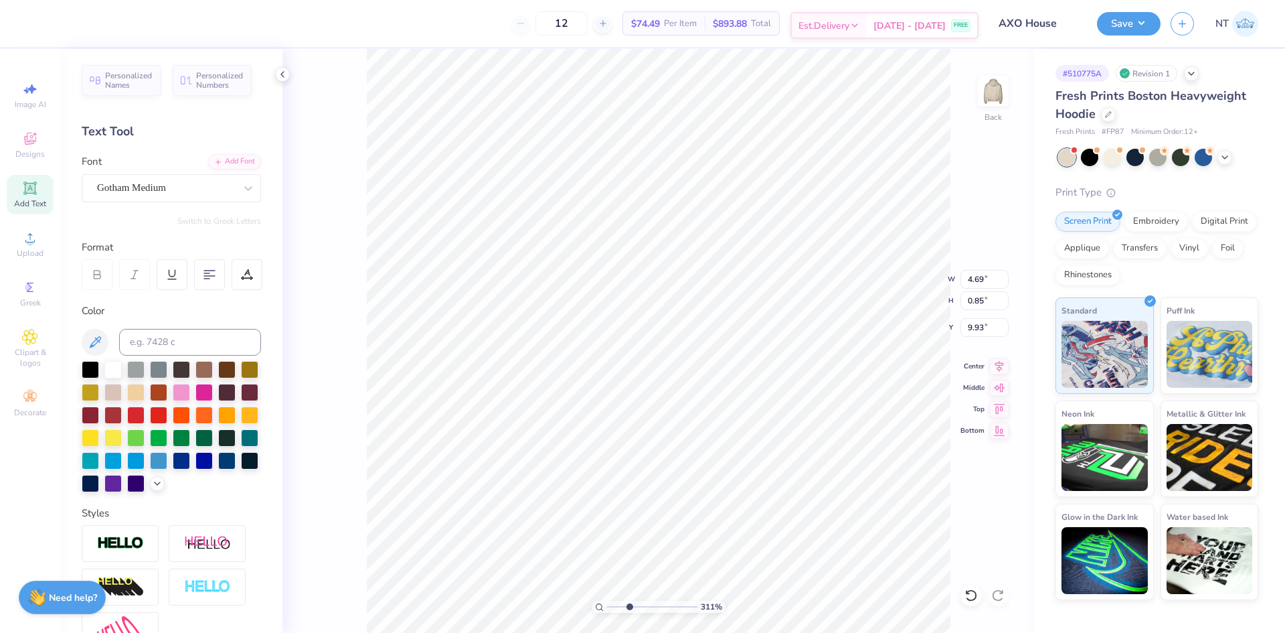
type input "3.11221526056475"
type input "8.81"
type input "3.11221526056475"
type input "3.17"
type input "0.58"
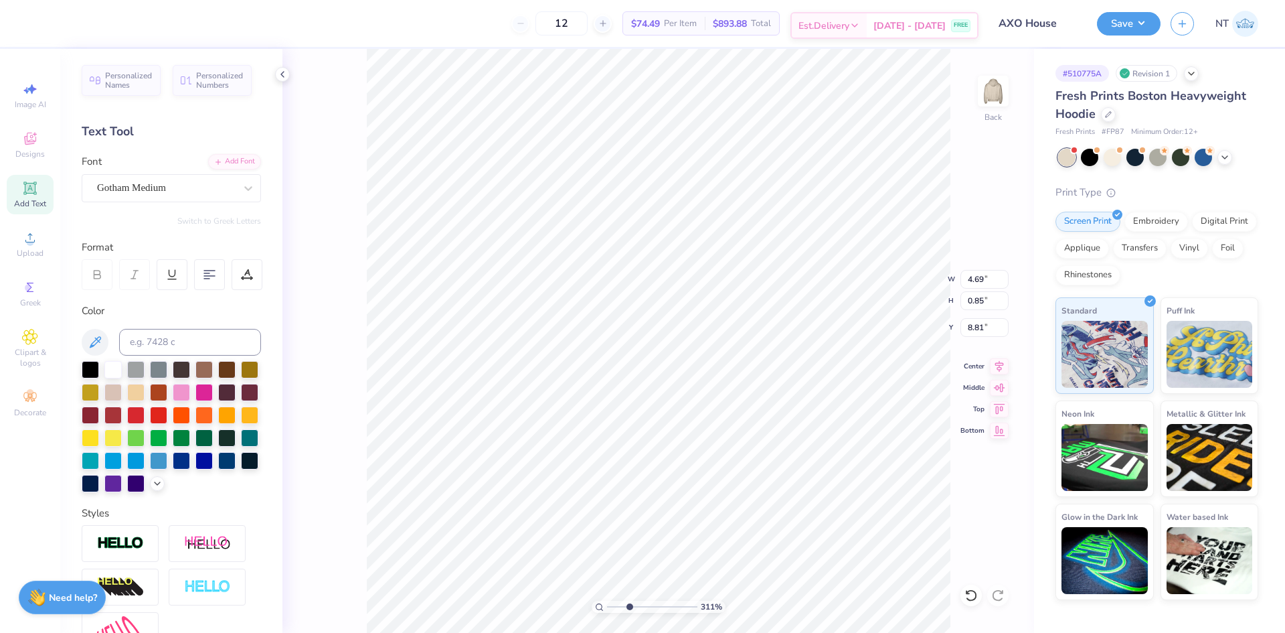
type input "9.09"
type input "3.67695447224541"
type input "8.06"
type input "6.0637896337566"
type input "3.08"
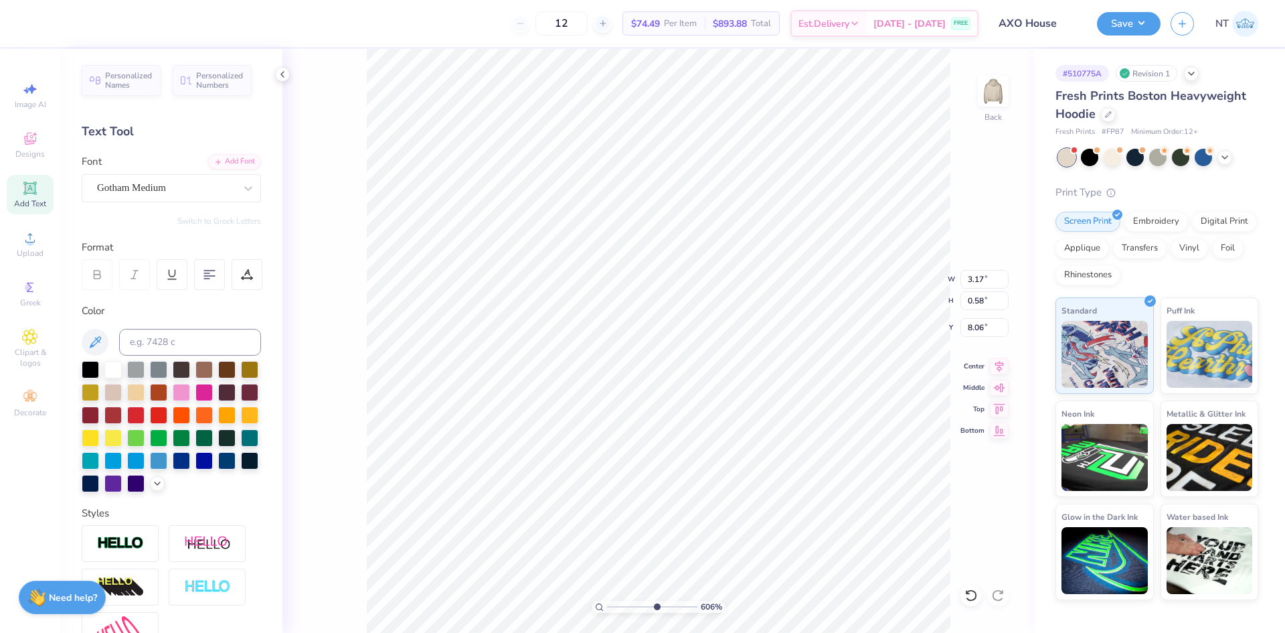
type input "0.56"
type input "8.08"
type input "6.0637896337566"
type input "8.06"
type input "5.13245915267131"
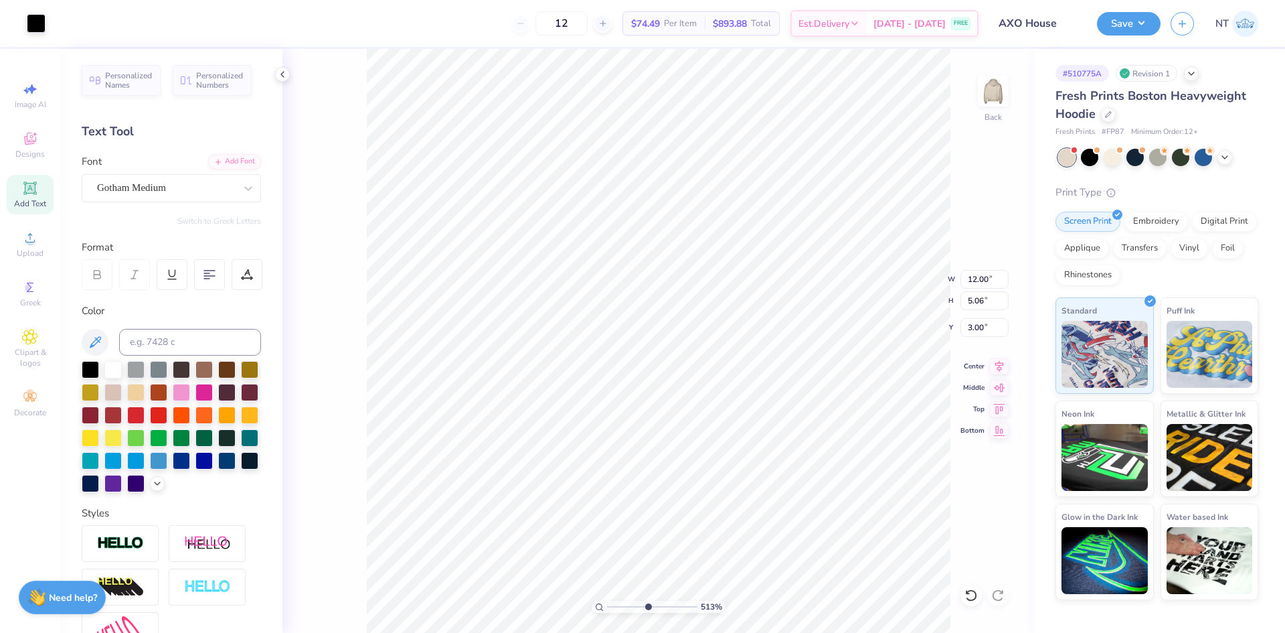
type input "3.08"
type input "0.56"
type input "8.06"
type input "5.13245915267131"
type input "2.88"
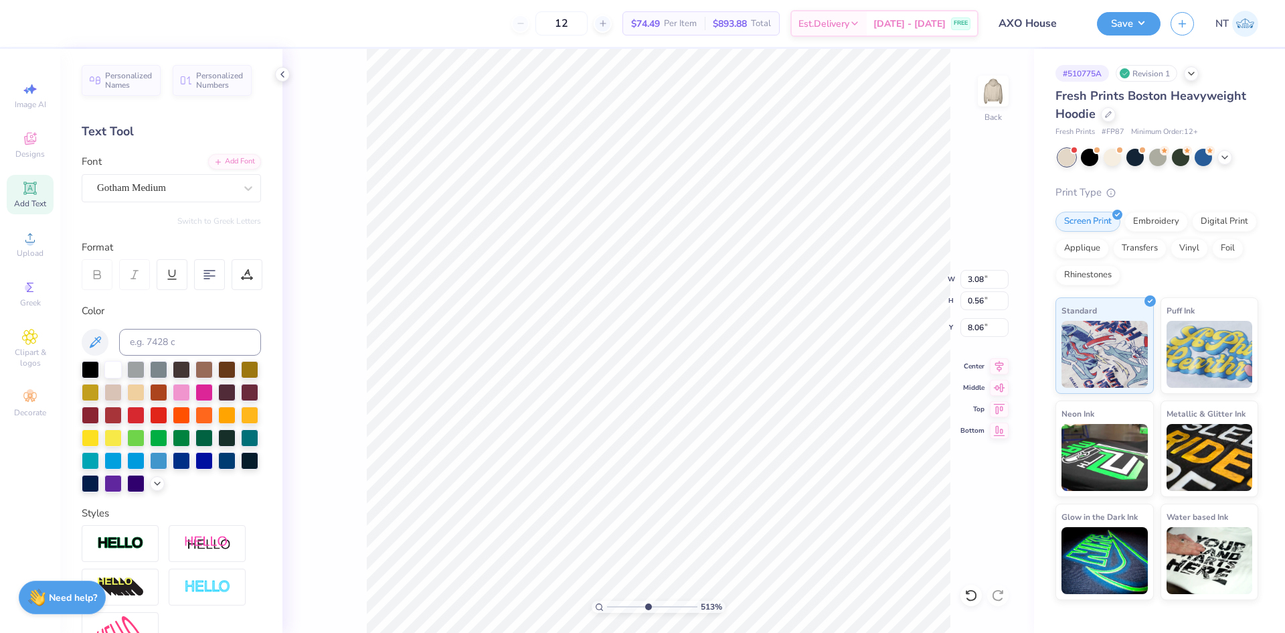
type input "0.52"
type input "8.10"
type input "5.13245915267131"
type input "8.06"
click at [972, 588] on div at bounding box center [971, 594] width 21 height 21
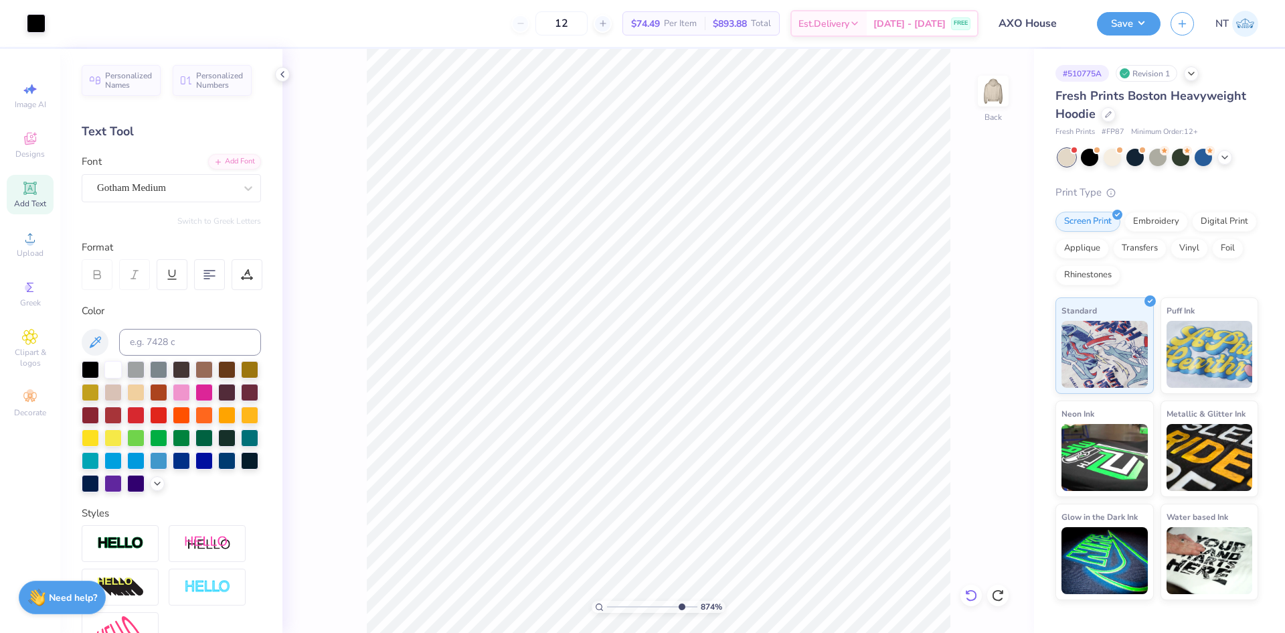
type input "10"
type input "8.00"
click at [966, 596] on icon at bounding box center [971, 594] width 13 height 13
type input "1"
click at [283, 74] on icon at bounding box center [282, 74] width 11 height 11
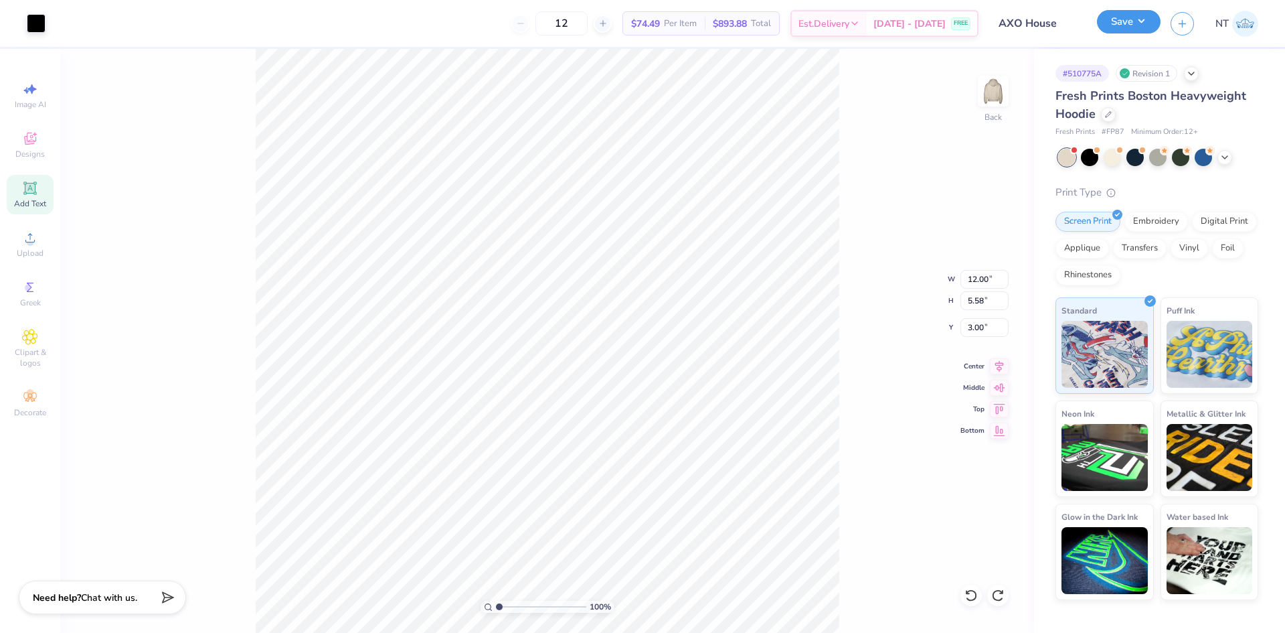
click at [1116, 29] on button "Save" at bounding box center [1129, 21] width 64 height 23
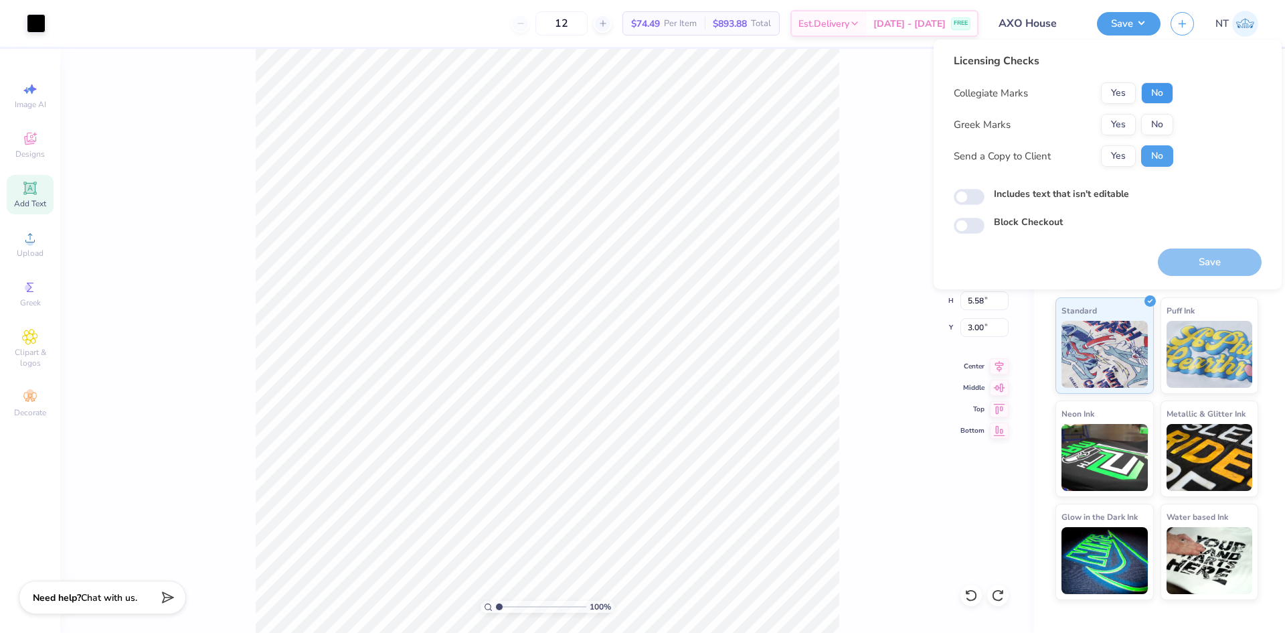
click at [1153, 96] on button "No" at bounding box center [1157, 92] width 32 height 21
click at [1109, 124] on button "Yes" at bounding box center [1118, 124] width 35 height 21
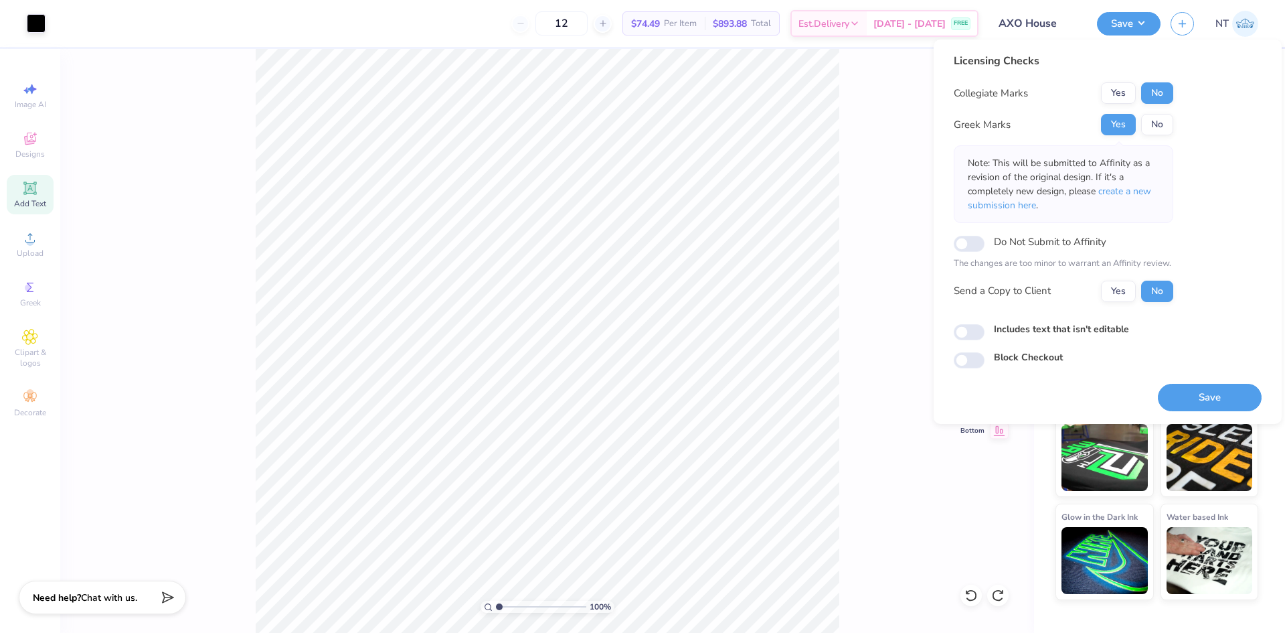
click at [989, 329] on div "Includes text that isn't editable" at bounding box center [1108, 329] width 308 height 15
click at [971, 329] on input "Includes text that isn't editable" at bounding box center [969, 332] width 31 height 16
checkbox input "true"
click at [1218, 404] on button "Save" at bounding box center [1210, 397] width 104 height 27
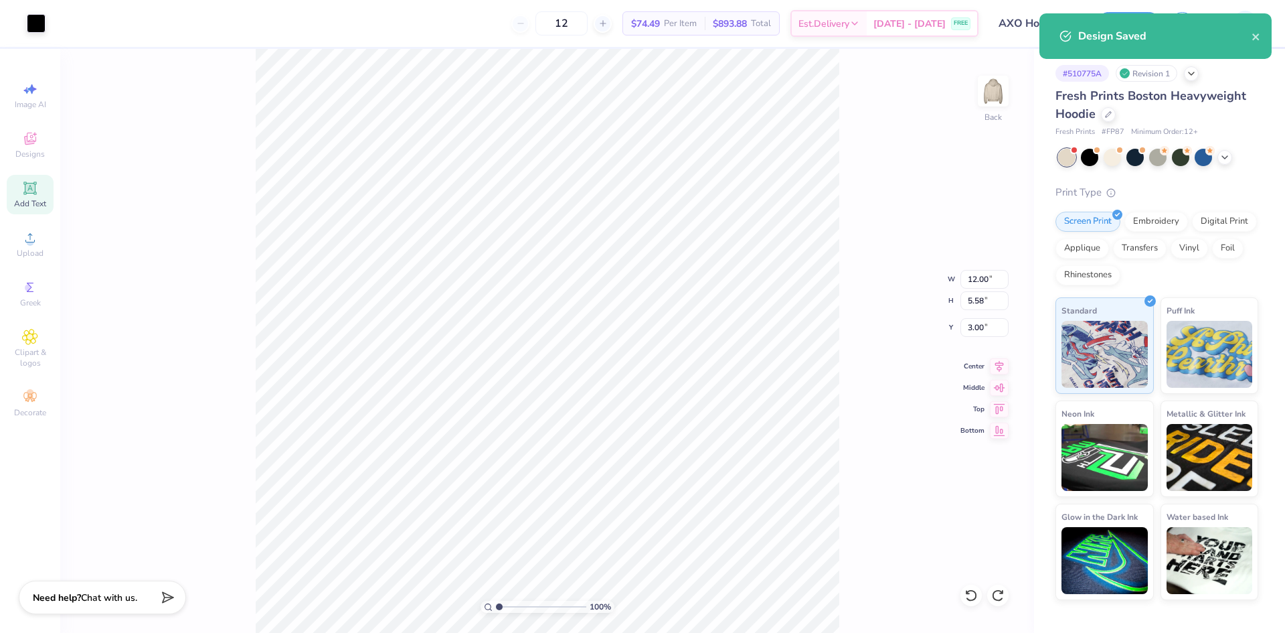
drag, startPoint x: 904, startPoint y: 130, endPoint x: 1157, endPoint y: 98, distance: 255.1
click at [929, 123] on div "100 % Back W 12.00 12.00 " H 5.58 5.58 " Y 3.00 3.00 " Center Middle Top Bottom" at bounding box center [547, 341] width 974 height 584
click at [1250, 38] on div "Design Saved" at bounding box center [1164, 36] width 173 height 16
click at [1257, 42] on icon "close" at bounding box center [1256, 36] width 9 height 11
